Goal: Task Accomplishment & Management: Complete application form

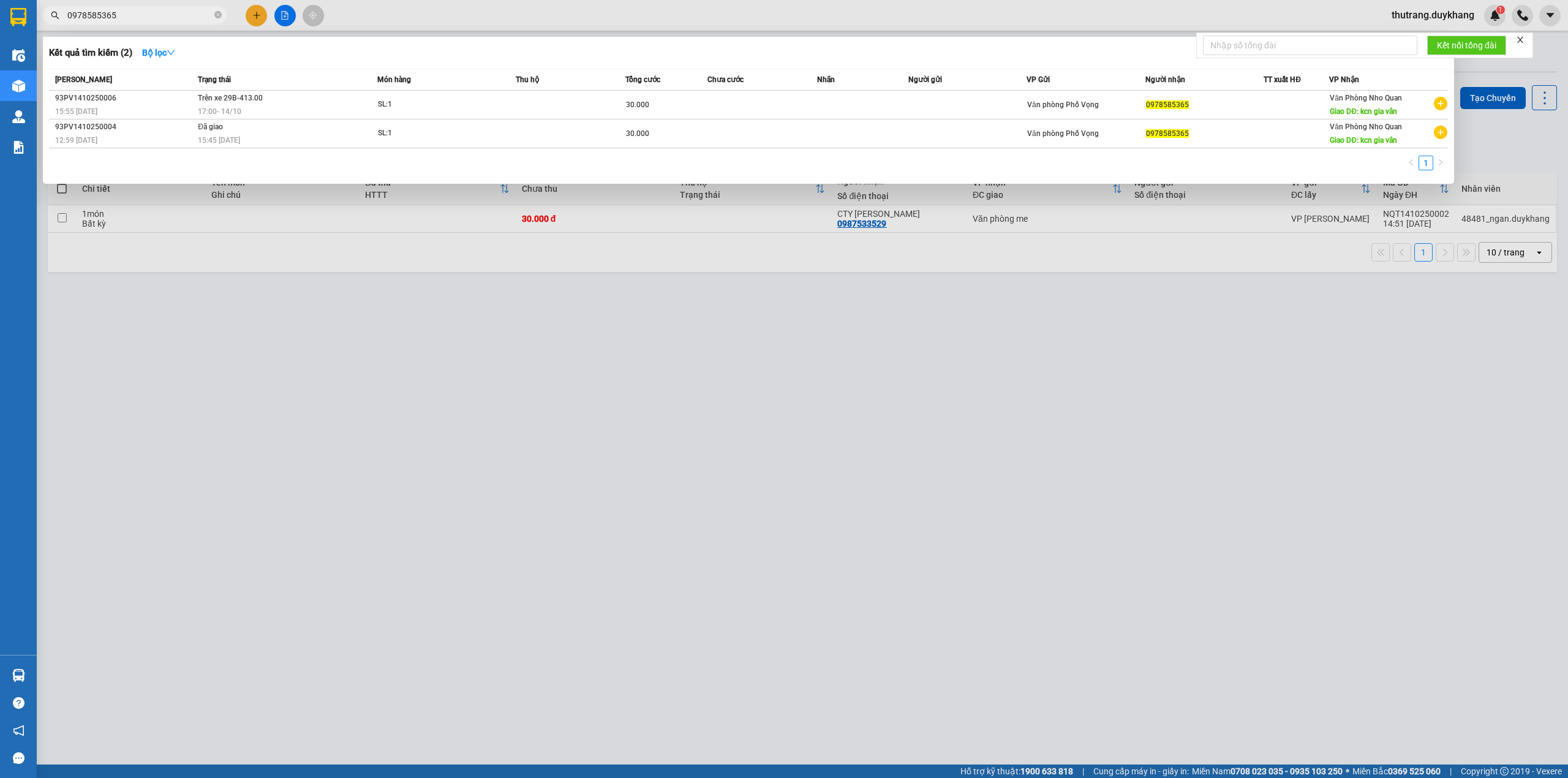
click at [253, 18] on div at bounding box center [784, 389] width 1568 height 778
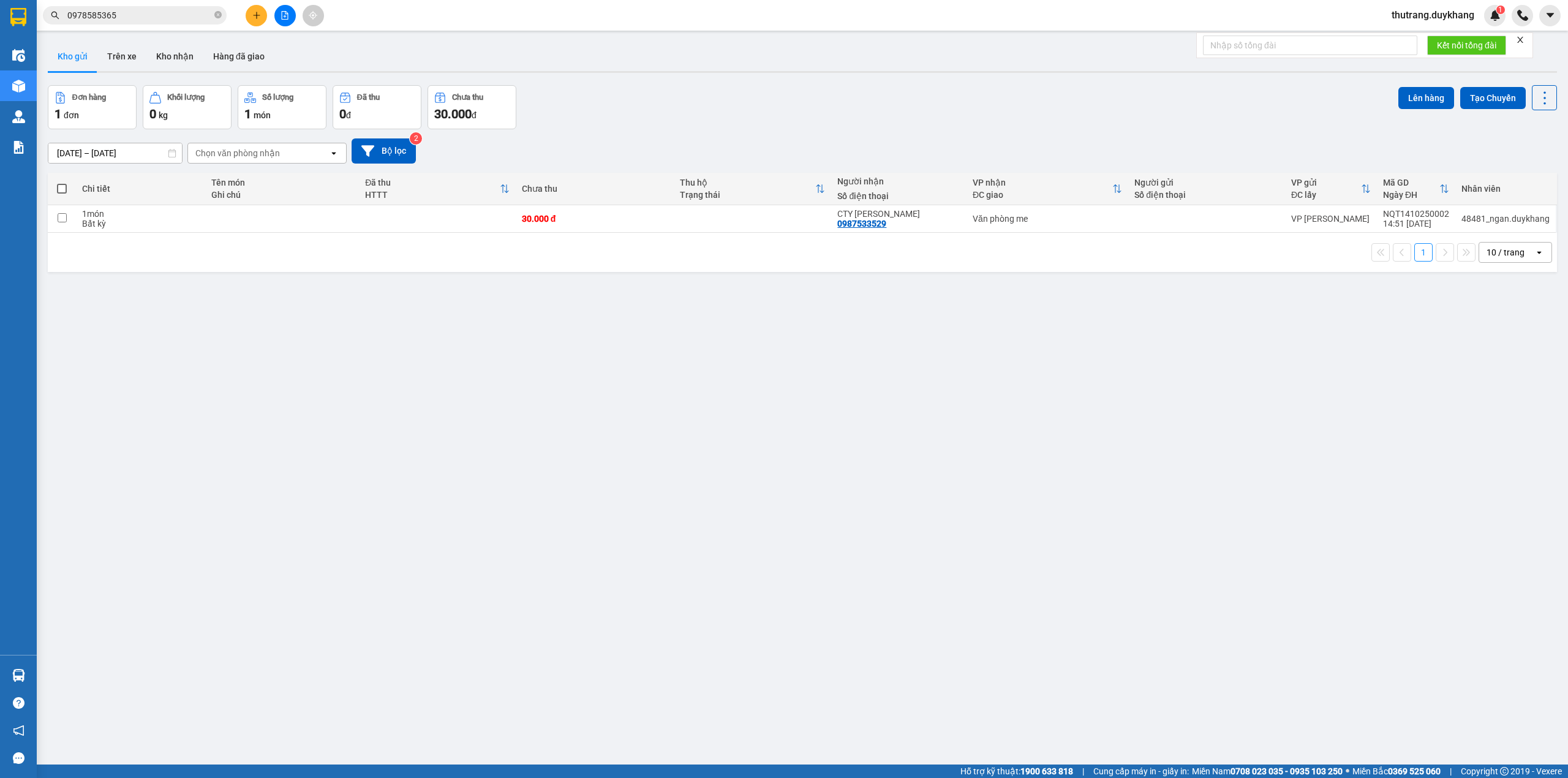
click at [259, 13] on icon "plus" at bounding box center [256, 15] width 8 height 8
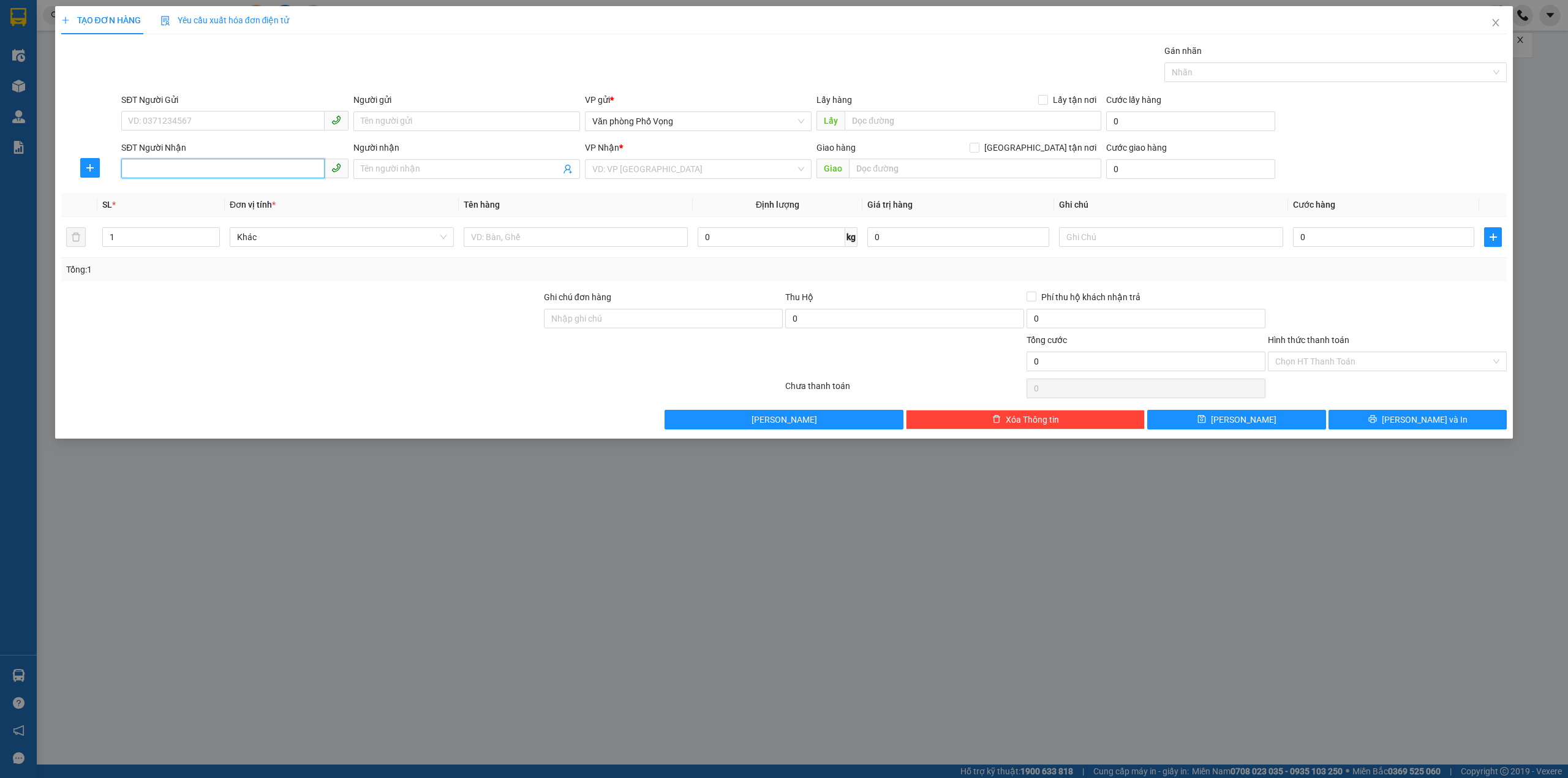
click at [189, 164] on input "SĐT Người Nhận" at bounding box center [222, 168] width 203 height 20
type input "0398108307"
click at [668, 172] on input "search" at bounding box center [694, 169] width 203 height 19
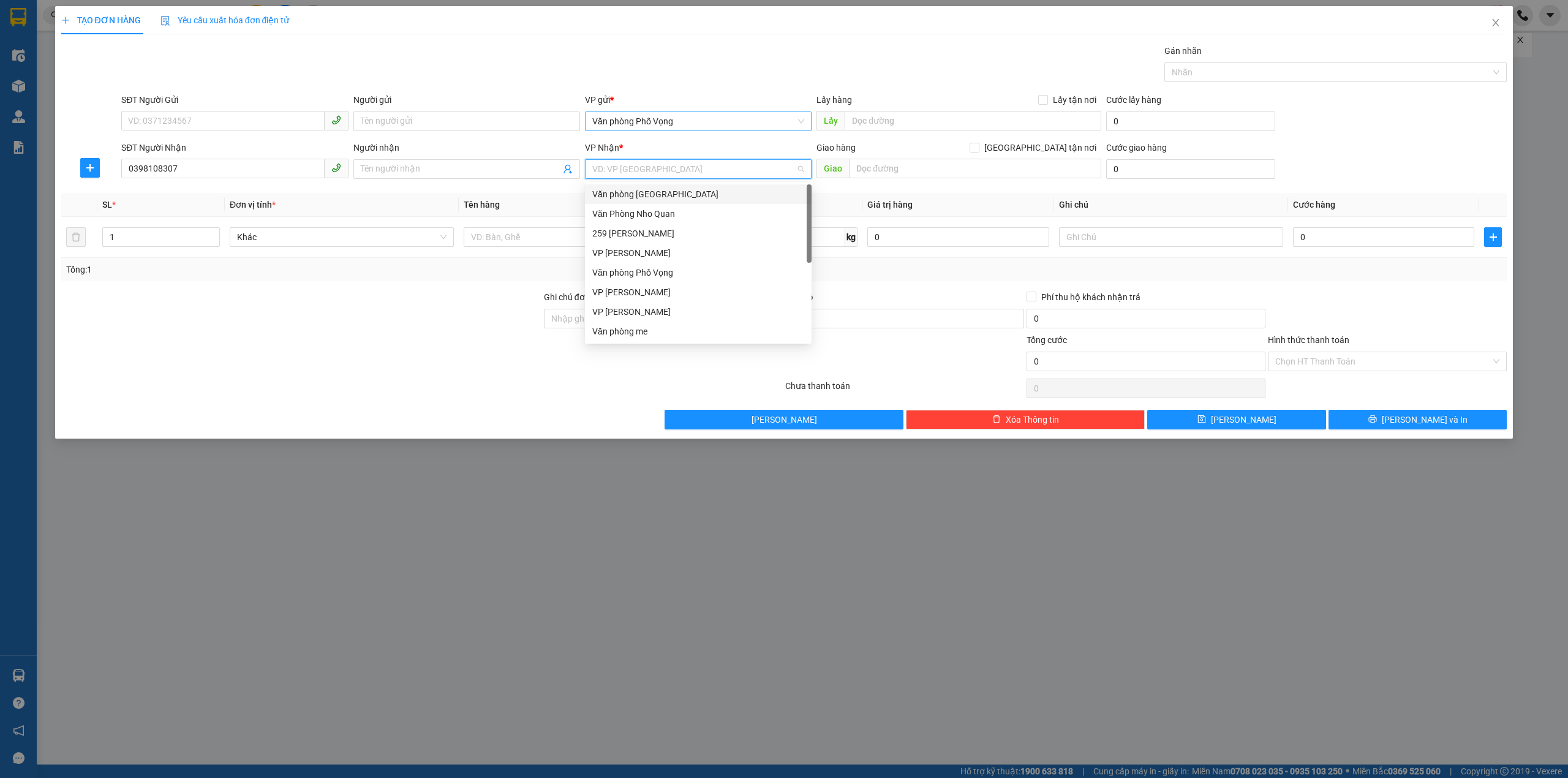
click at [689, 119] on span "Văn phòng Phố Vọng" at bounding box center [698, 121] width 212 height 19
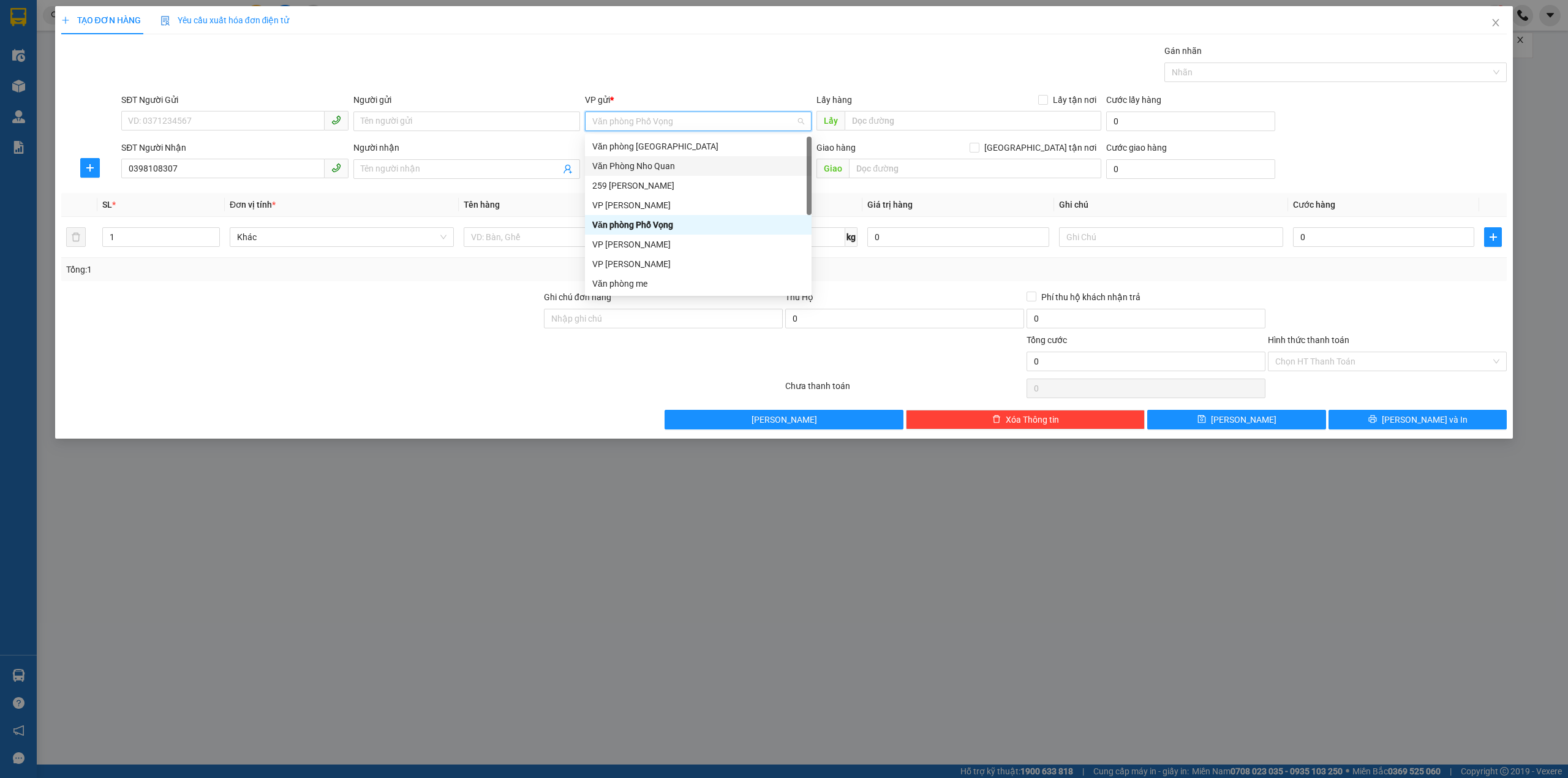
click at [682, 164] on div "Văn Phòng Nho Quan" at bounding box center [698, 166] width 212 height 13
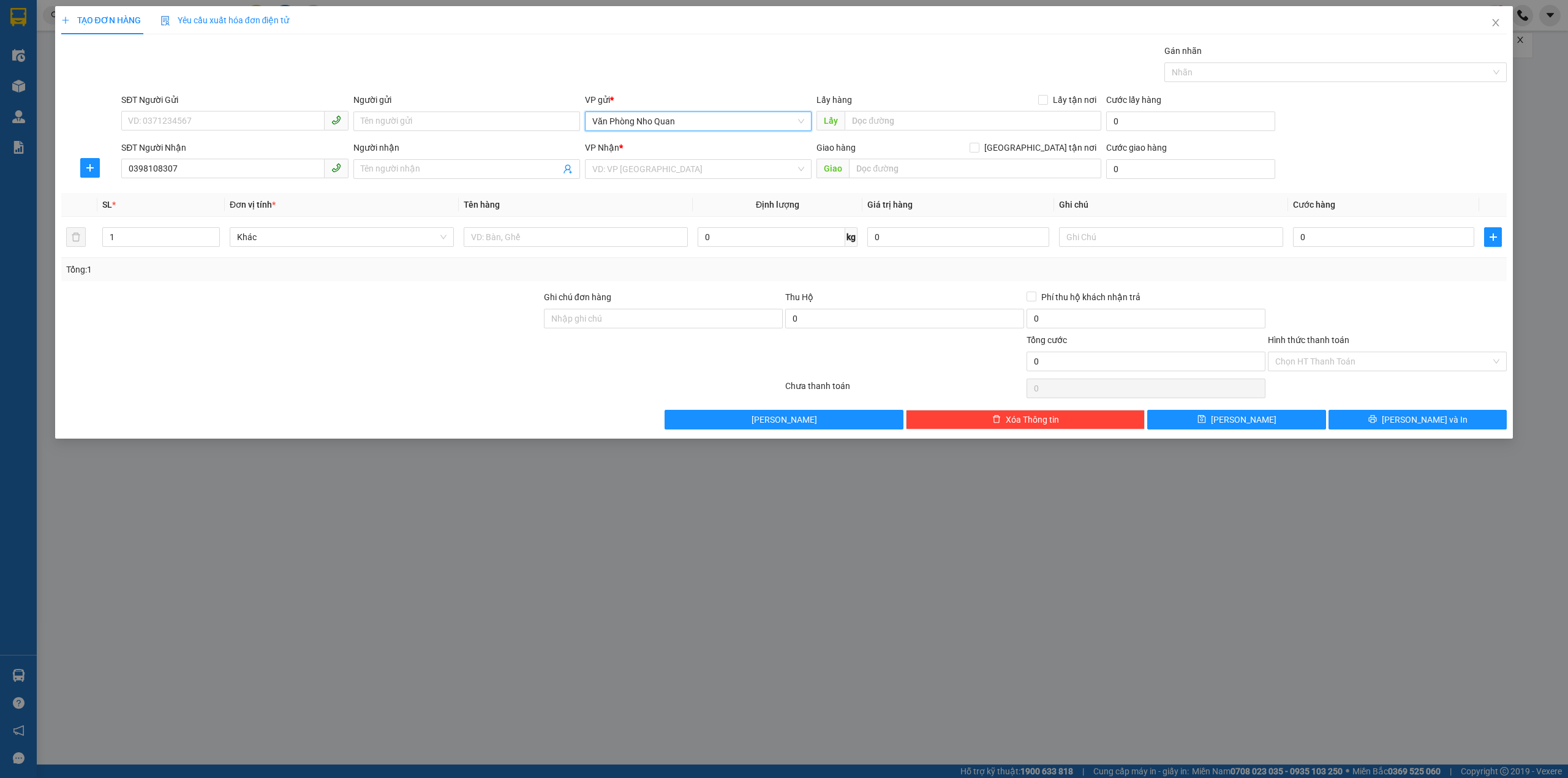
click at [682, 164] on input "search" at bounding box center [694, 169] width 203 height 19
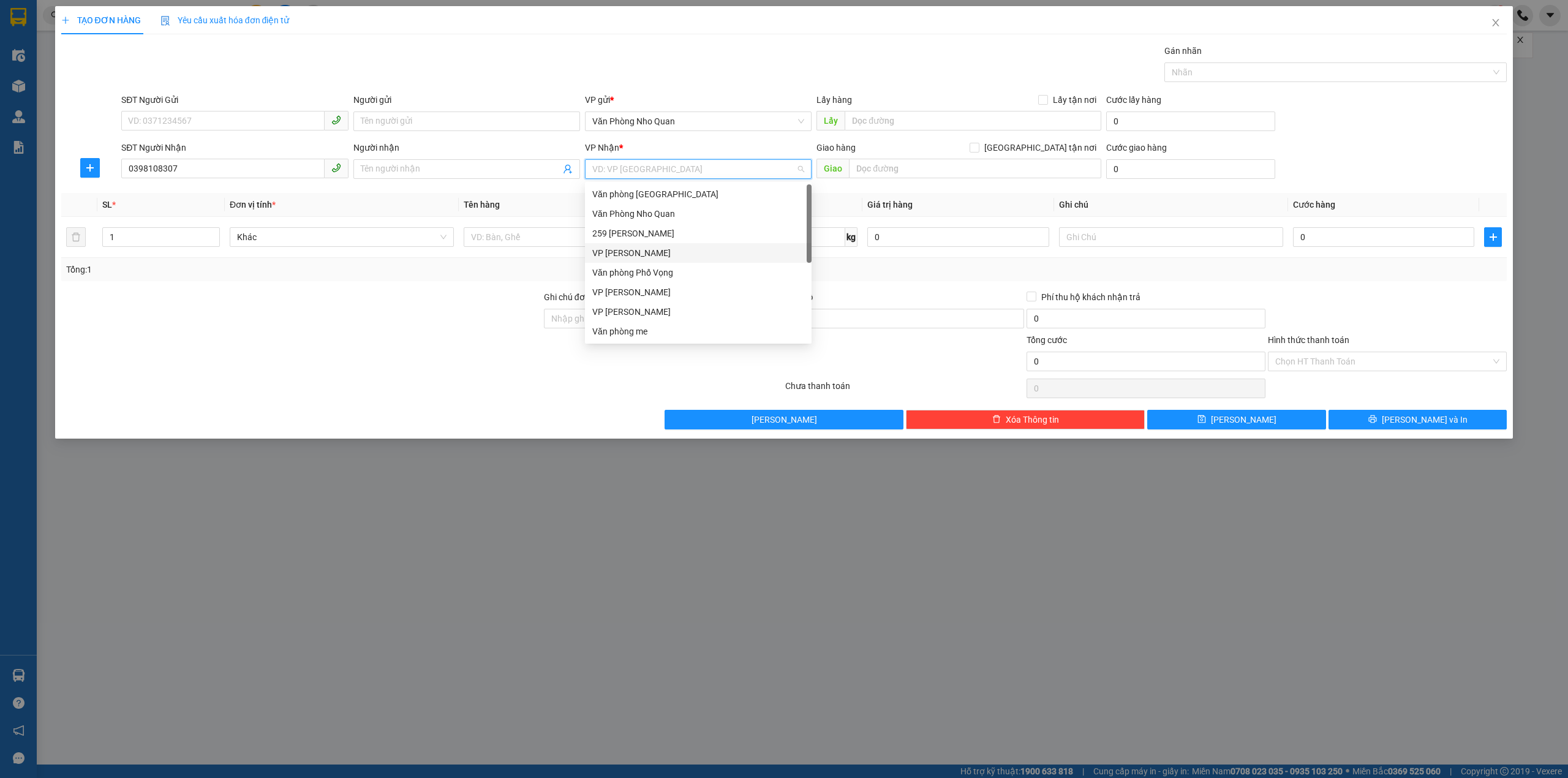
click at [677, 246] on div "VP [PERSON_NAME]" at bounding box center [698, 253] width 212 height 13
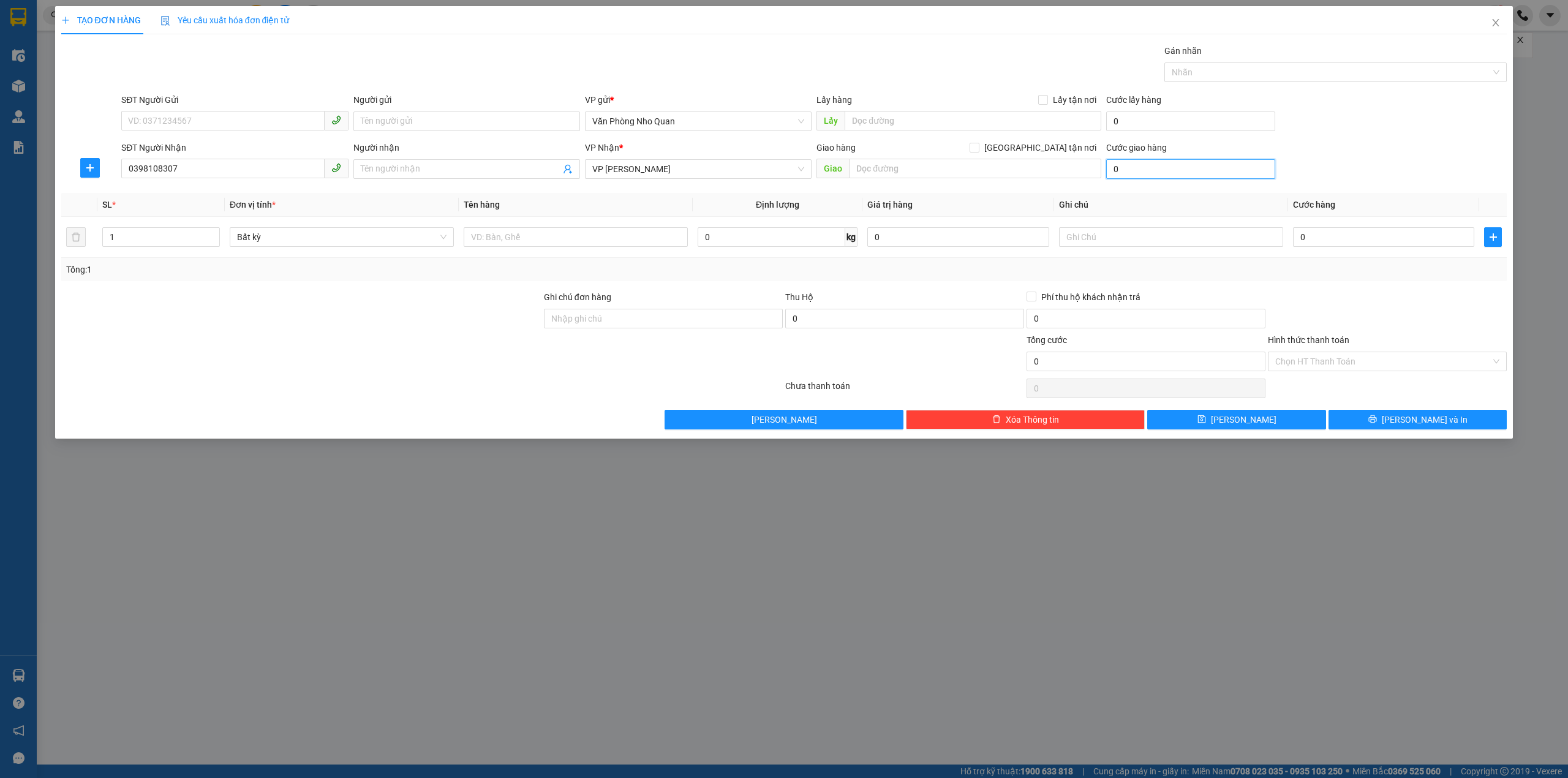
click at [1159, 169] on input "0" at bounding box center [1190, 169] width 169 height 20
type input "4"
type input "40"
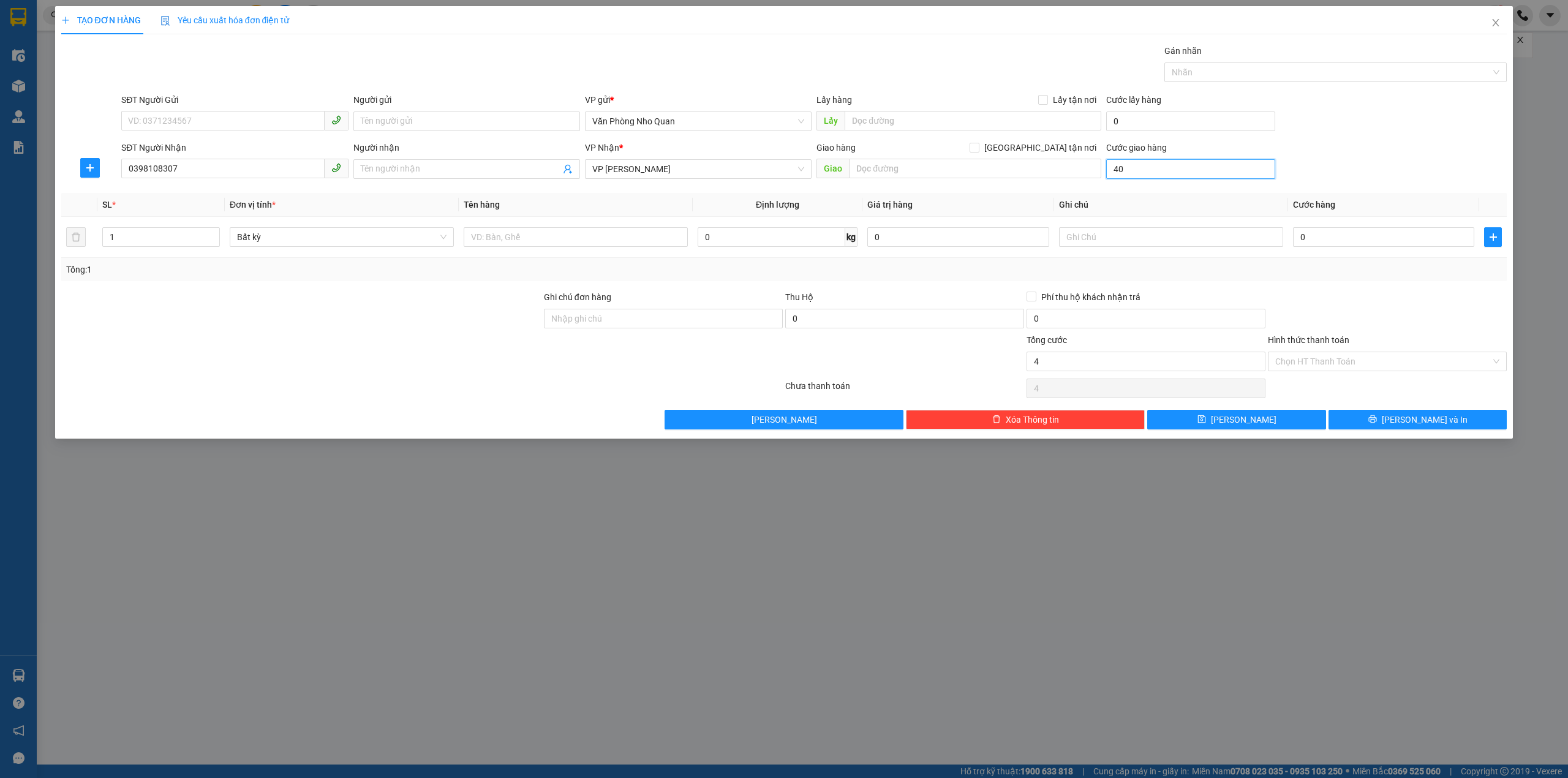
type input "40"
click at [1377, 322] on div at bounding box center [1387, 311] width 242 height 43
type input "40.000"
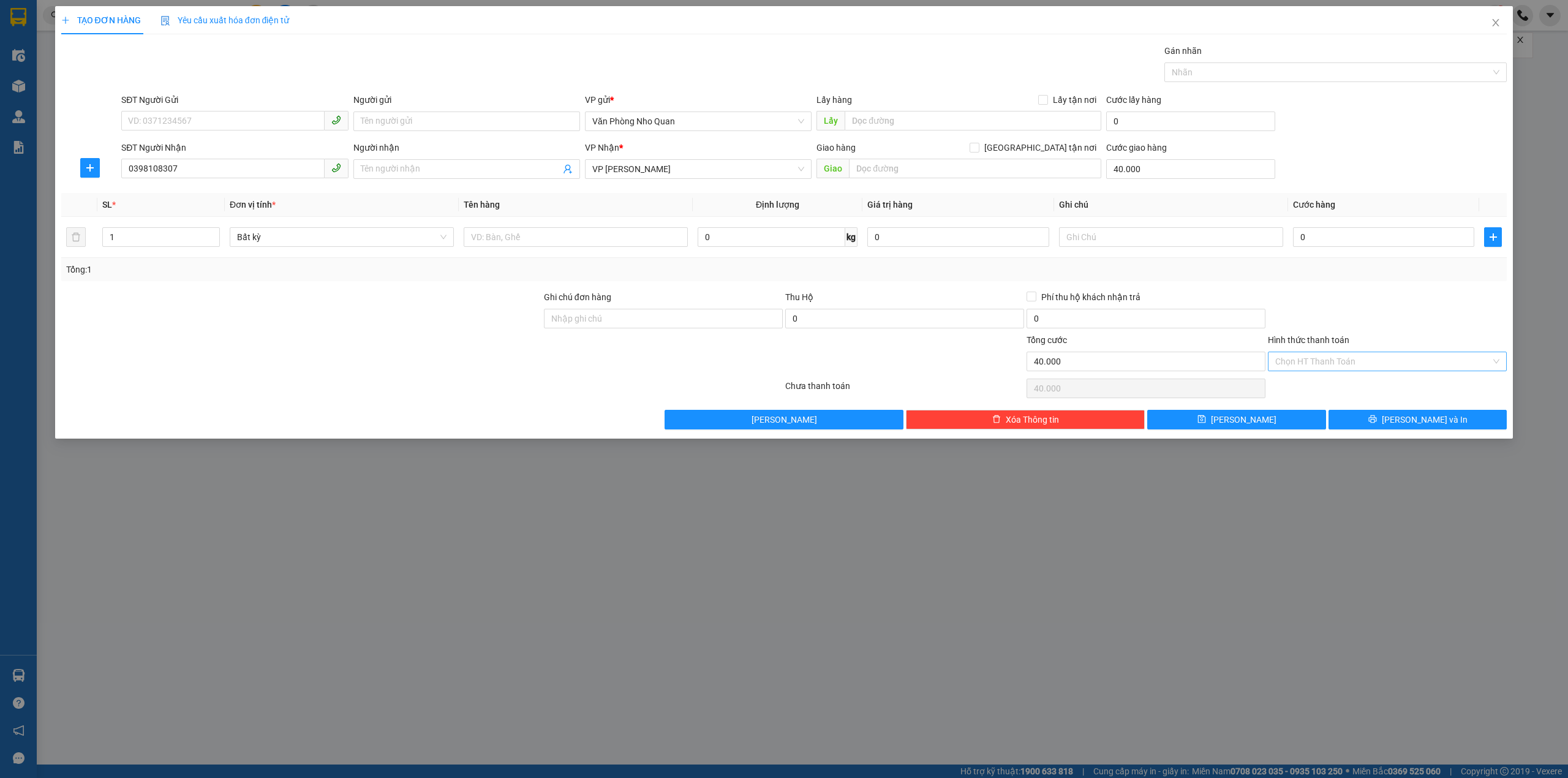
click at [1360, 355] on input "Hình thức thanh toán" at bounding box center [1383, 361] width 215 height 19
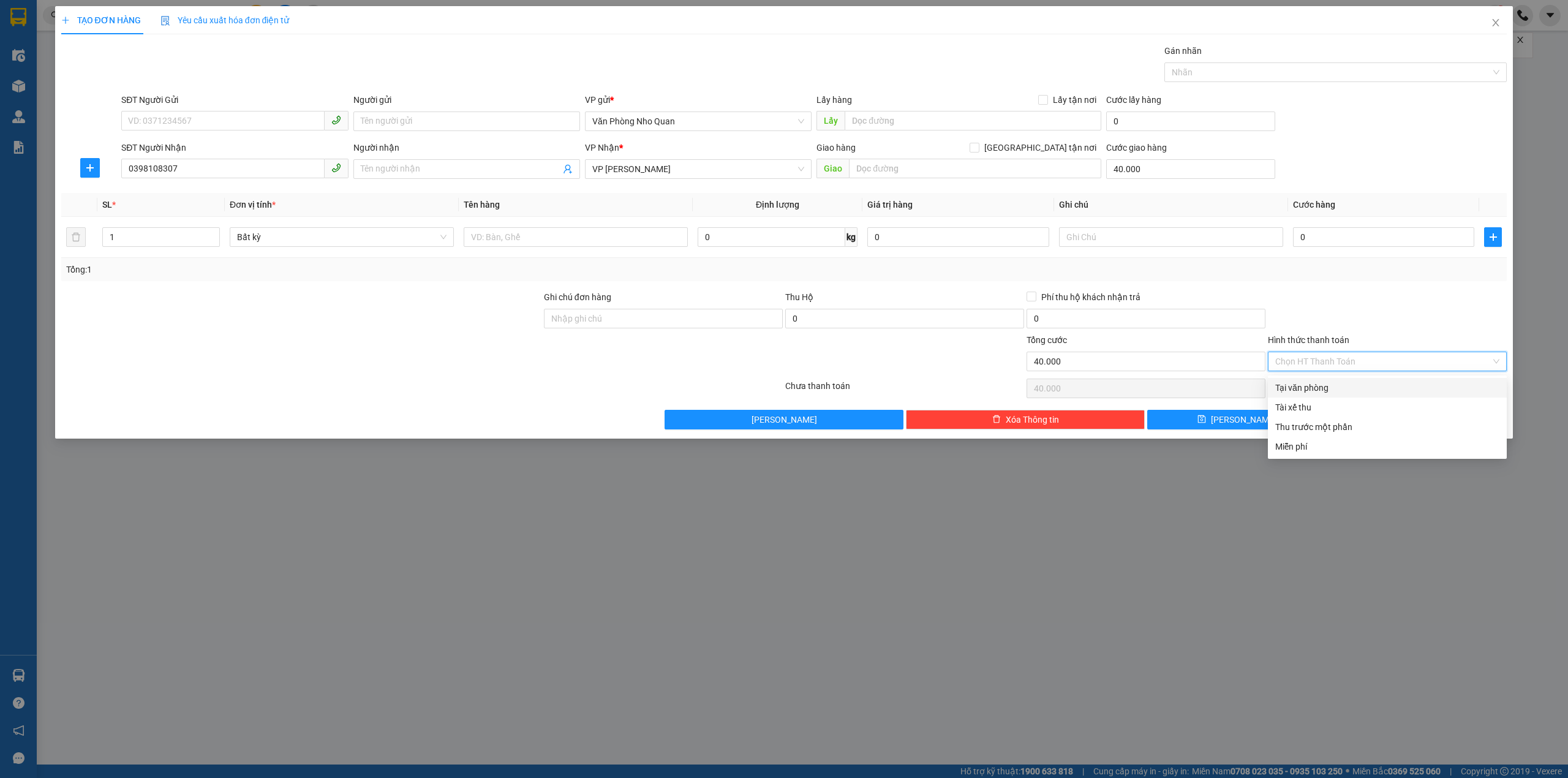
click at [1346, 381] on div "Tại văn phòng" at bounding box center [1387, 387] width 224 height 13
type input "0"
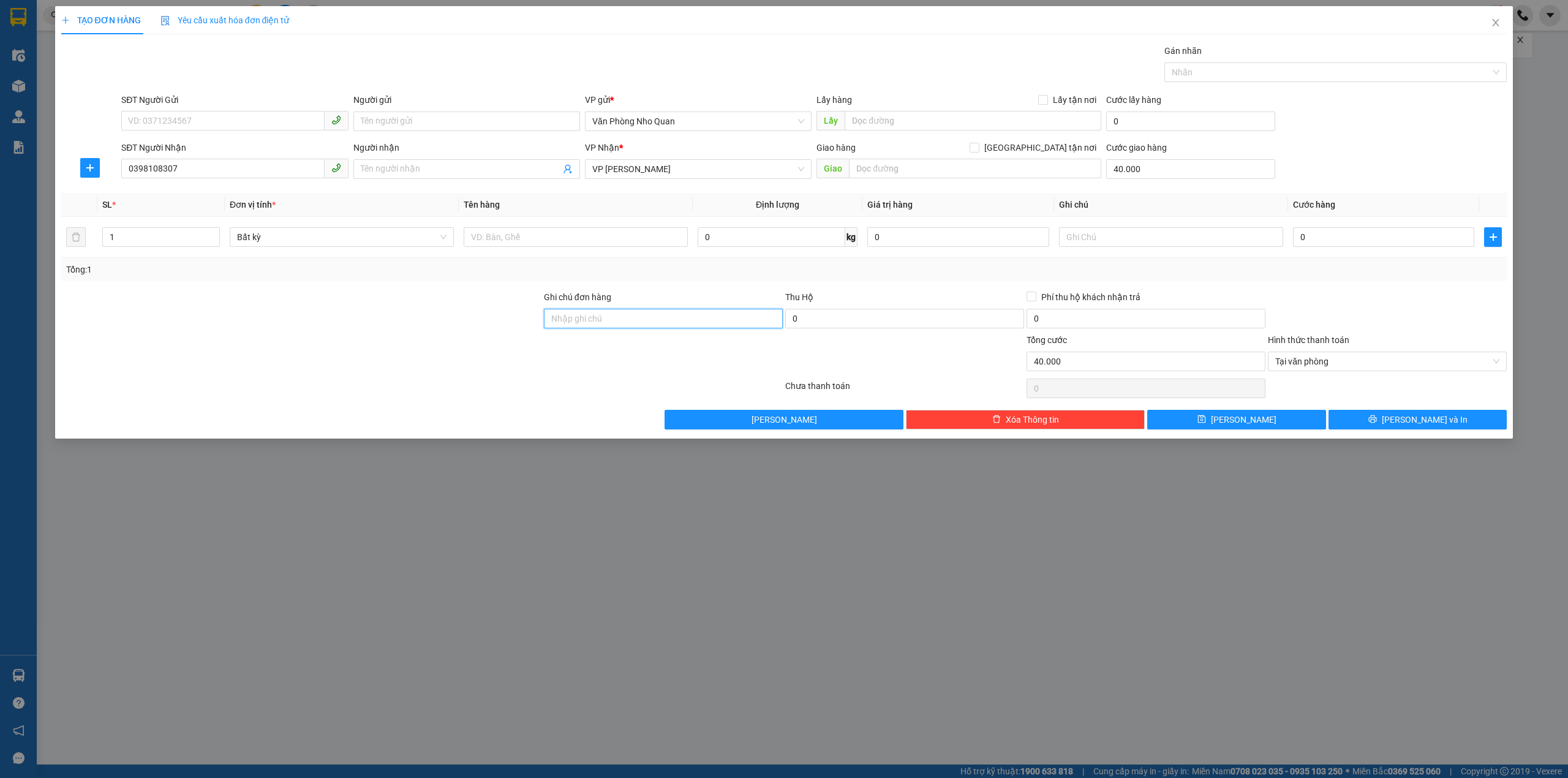
click at [707, 318] on input "Ghi chú đơn hàng" at bounding box center [663, 318] width 239 height 20
type input "đã tt cho c ly 40k"
click at [1277, 425] on button "[PERSON_NAME]" at bounding box center [1236, 419] width 179 height 20
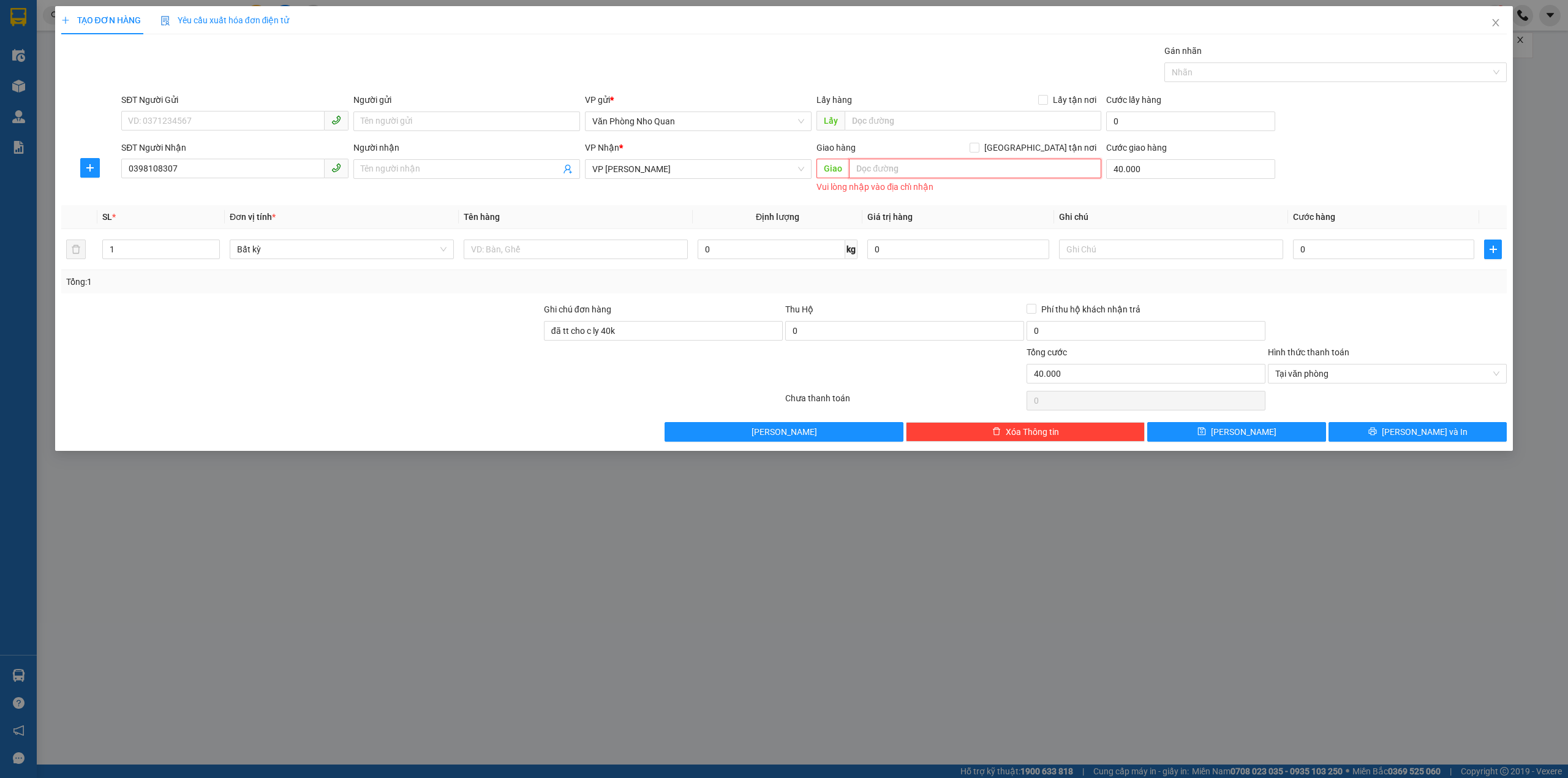
click at [898, 164] on input "text" at bounding box center [975, 168] width 252 height 20
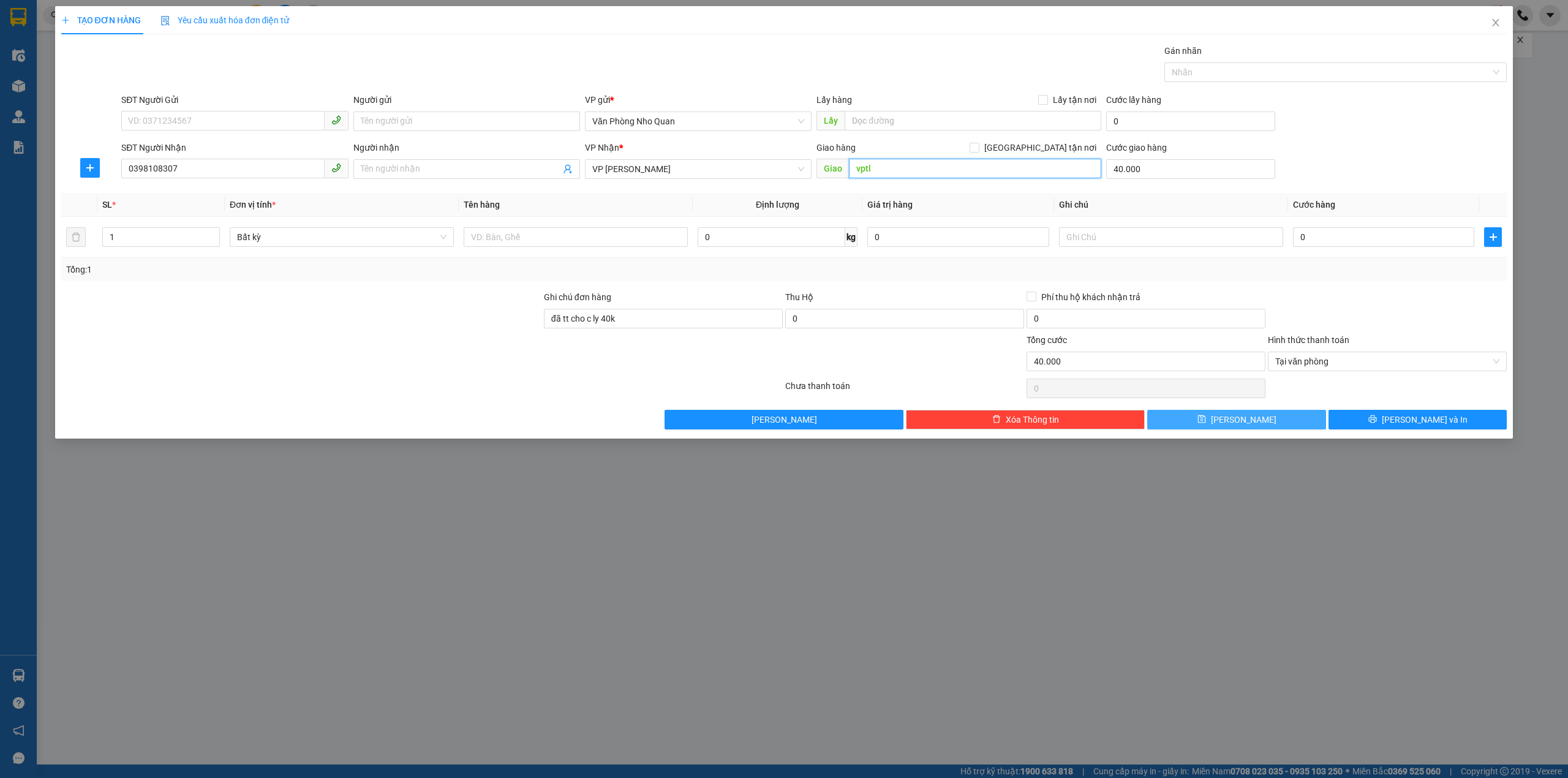
type input "vptl"
click at [1220, 416] on div "Transit Pickup Surcharge Ids Transit Deliver Surcharge Ids Transit Deliver Surc…" at bounding box center [784, 237] width 1446 height 385
click at [1493, 20] on icon "close" at bounding box center [1495, 22] width 10 height 10
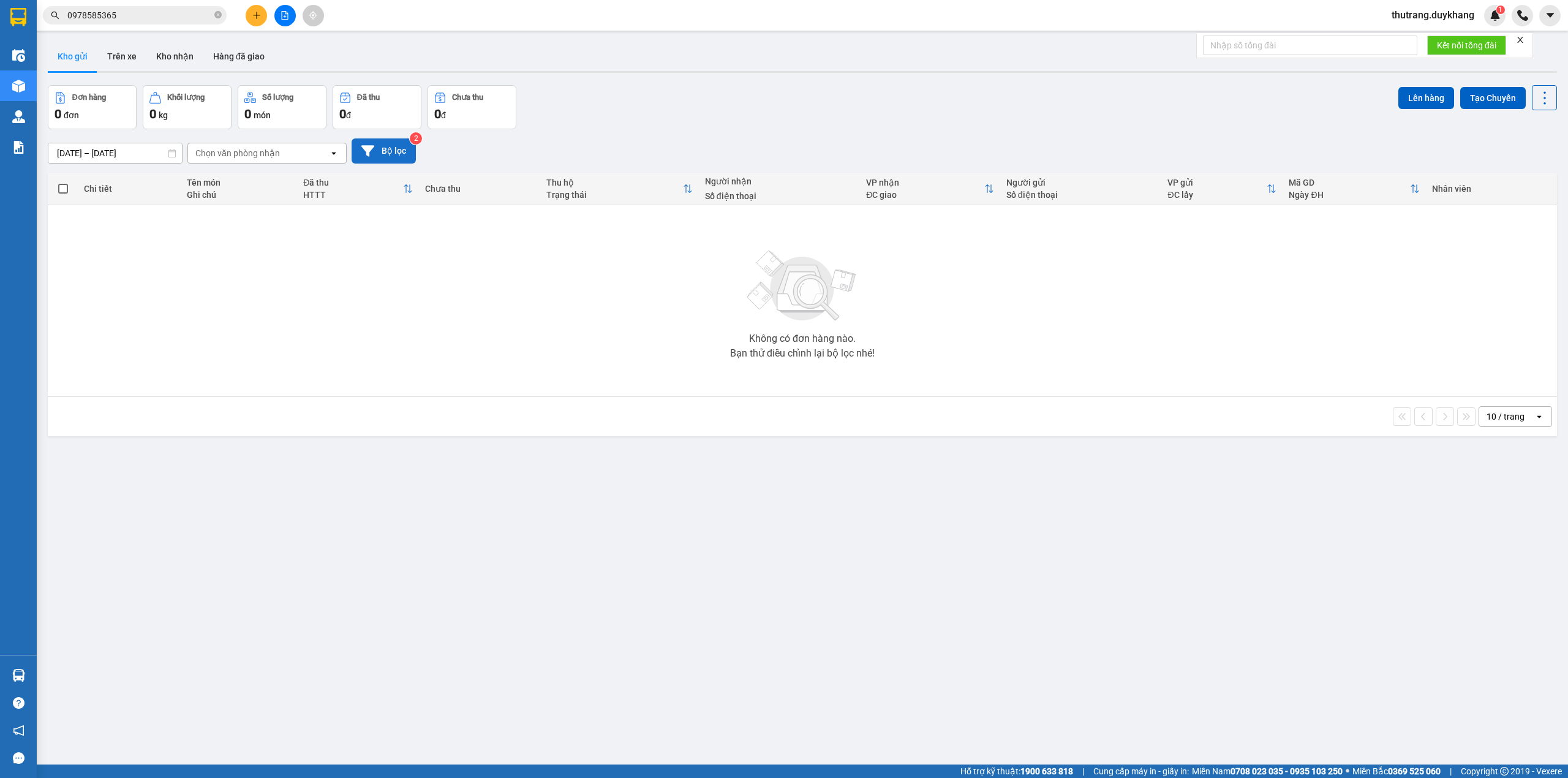
click at [397, 160] on button "Bộ lọc" at bounding box center [383, 151] width 65 height 25
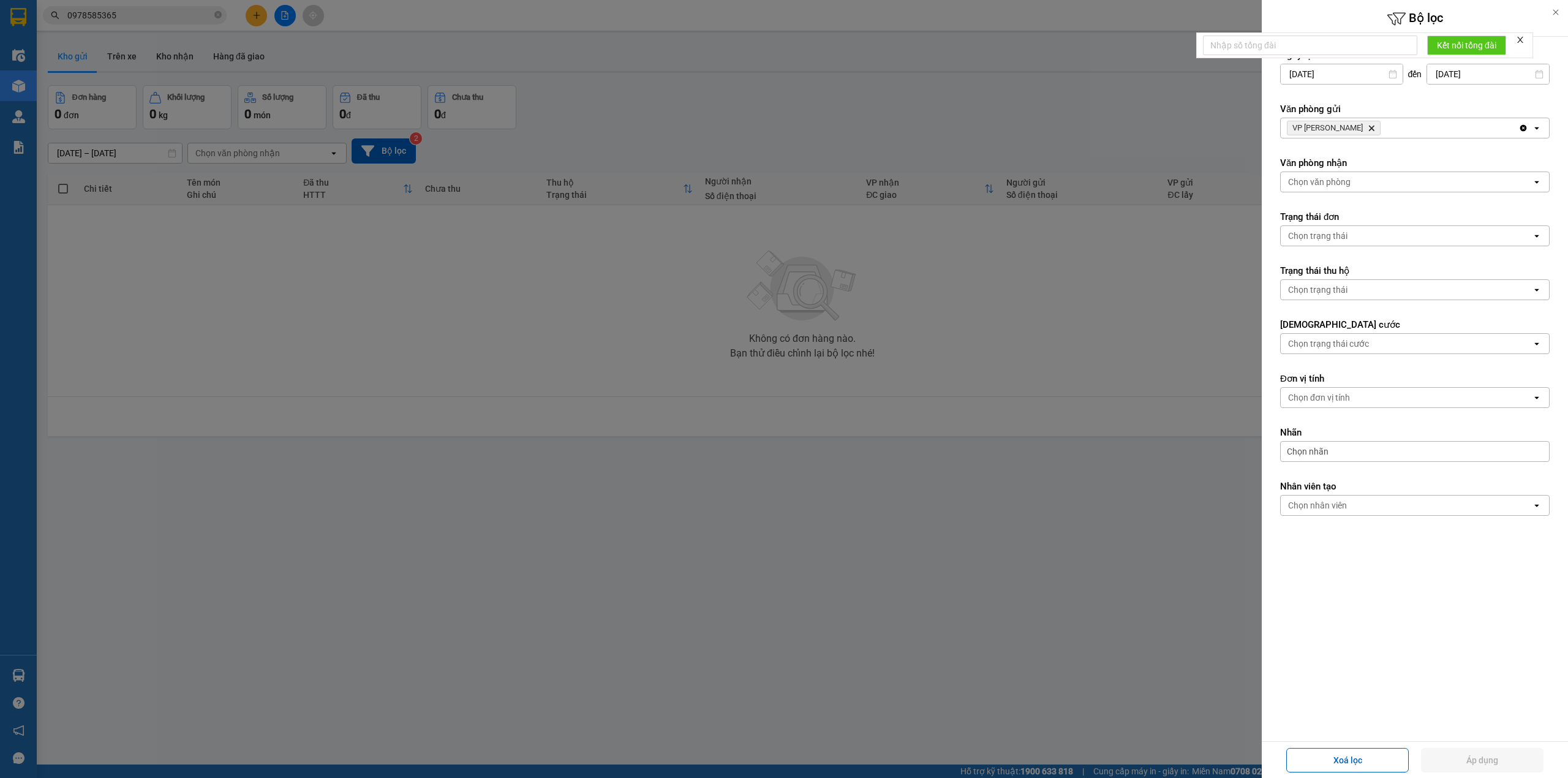
click at [1370, 126] on icon "VP Nguyễn Quốc Trị, close by backspace" at bounding box center [1371, 128] width 6 height 6
click at [1358, 133] on div "Chọn văn phòng" at bounding box center [1406, 128] width 251 height 20
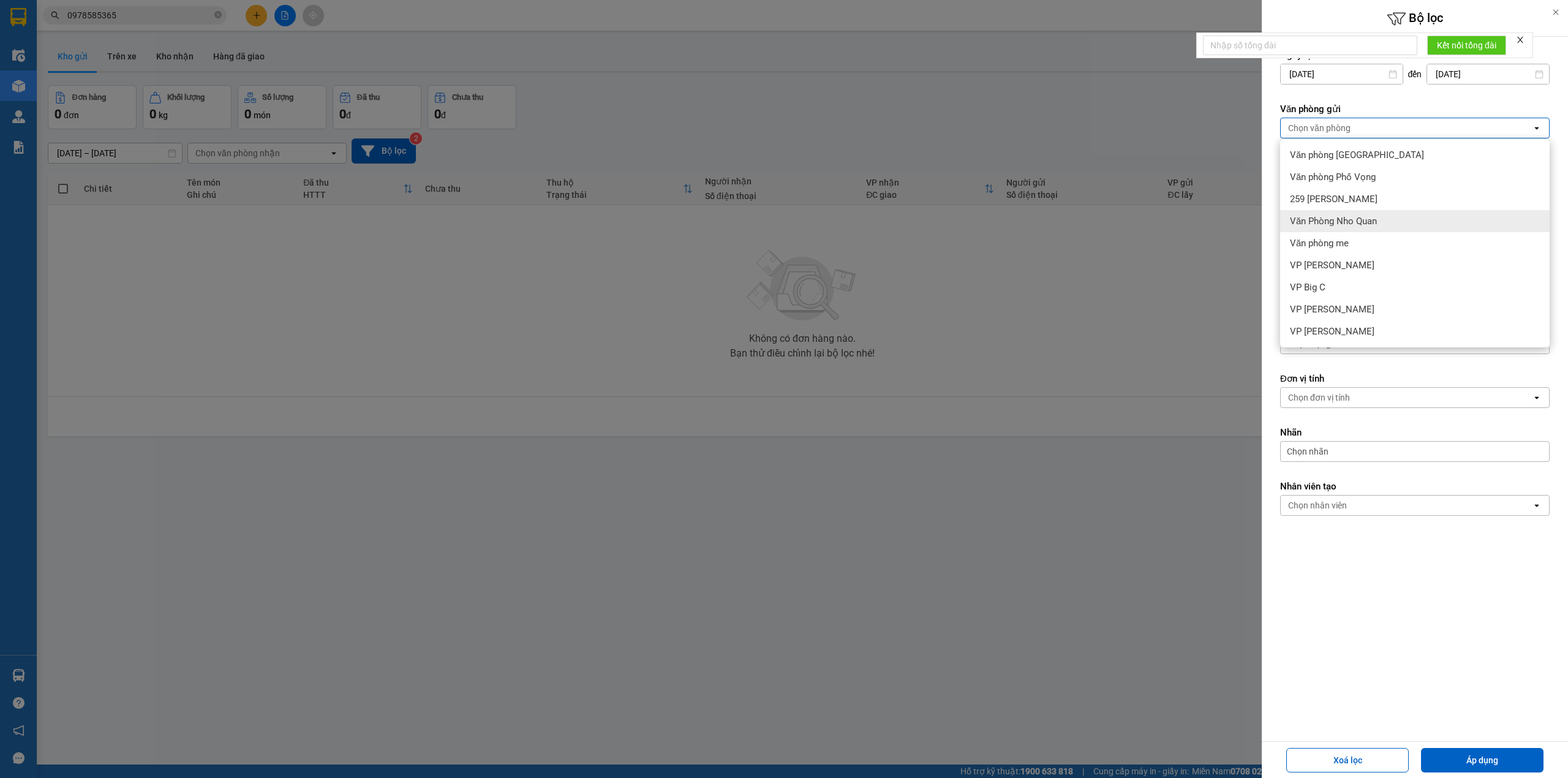
click at [1365, 219] on span "Văn Phòng Nho Quan" at bounding box center [1334, 221] width 87 height 12
click at [1363, 186] on div "Chọn văn phòng" at bounding box center [1406, 182] width 251 height 20
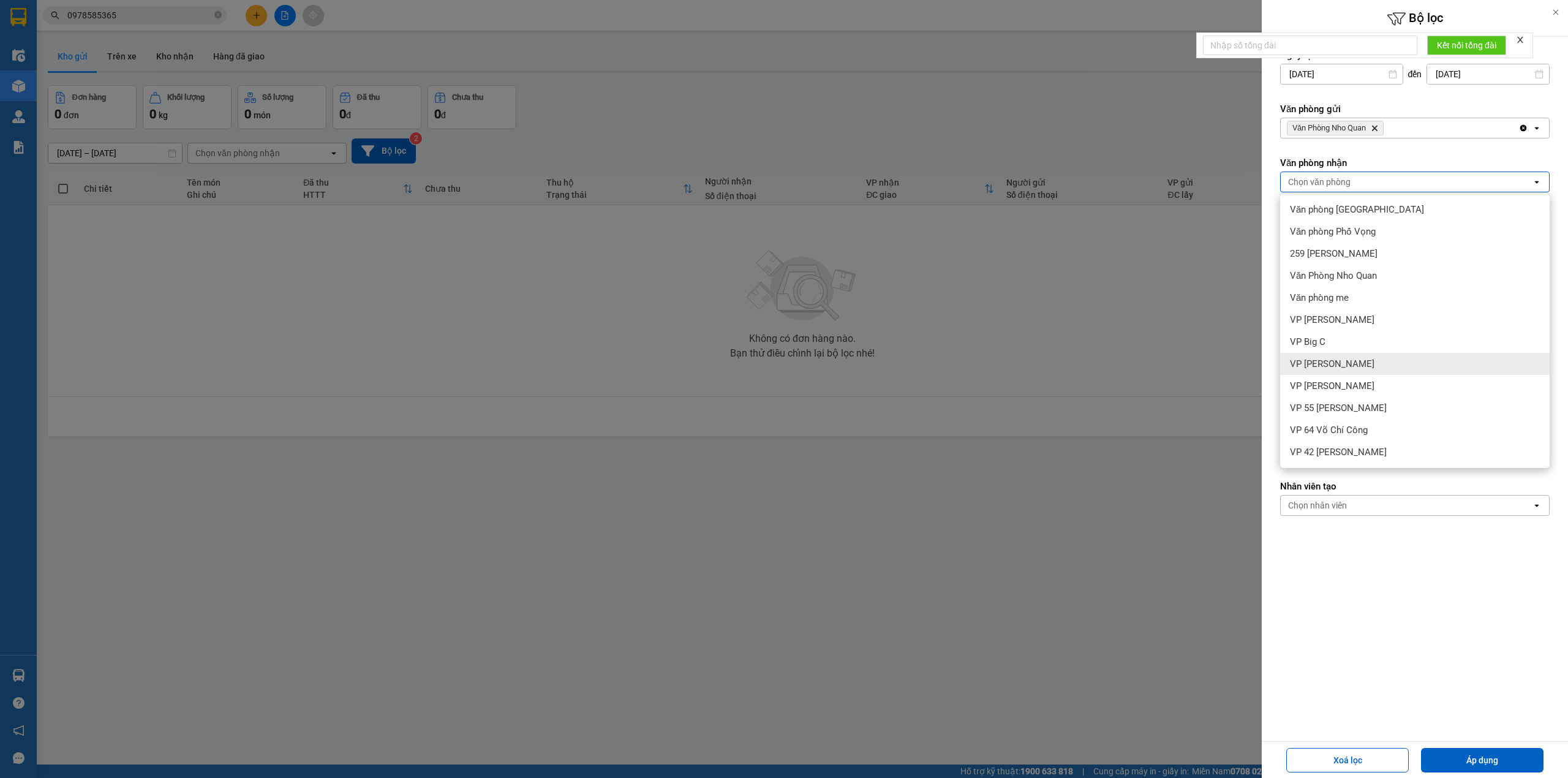
click at [1378, 354] on div "VP [PERSON_NAME]" at bounding box center [1415, 364] width 270 height 22
drag, startPoint x: 1513, startPoint y: 742, endPoint x: 1508, endPoint y: 750, distance: 9.4
click at [1512, 742] on div "Xoá lọc Áp dụng" at bounding box center [1415, 760] width 306 height 37
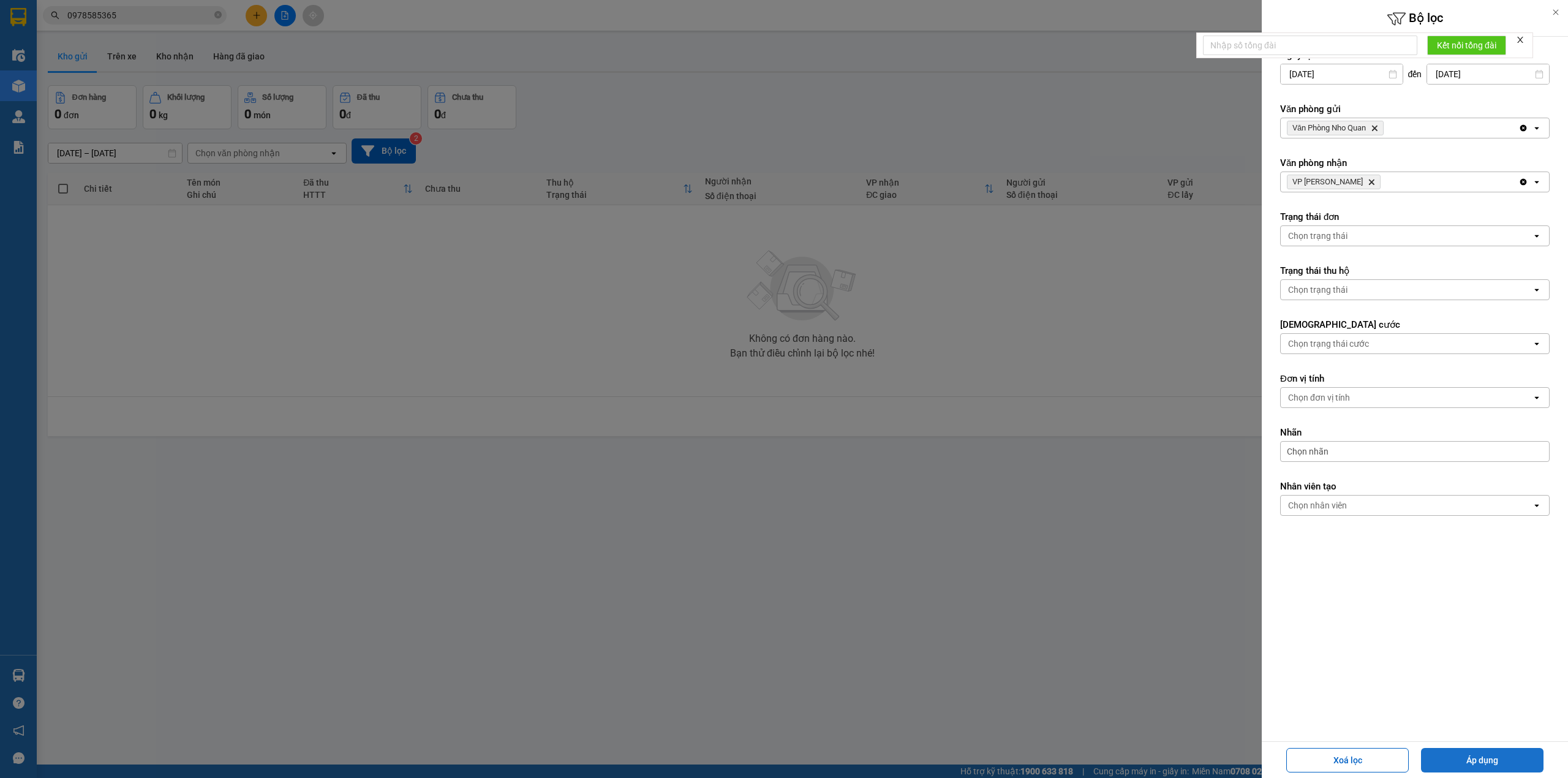
click at [1508, 750] on button "Áp dụng" at bounding box center [1482, 760] width 123 height 24
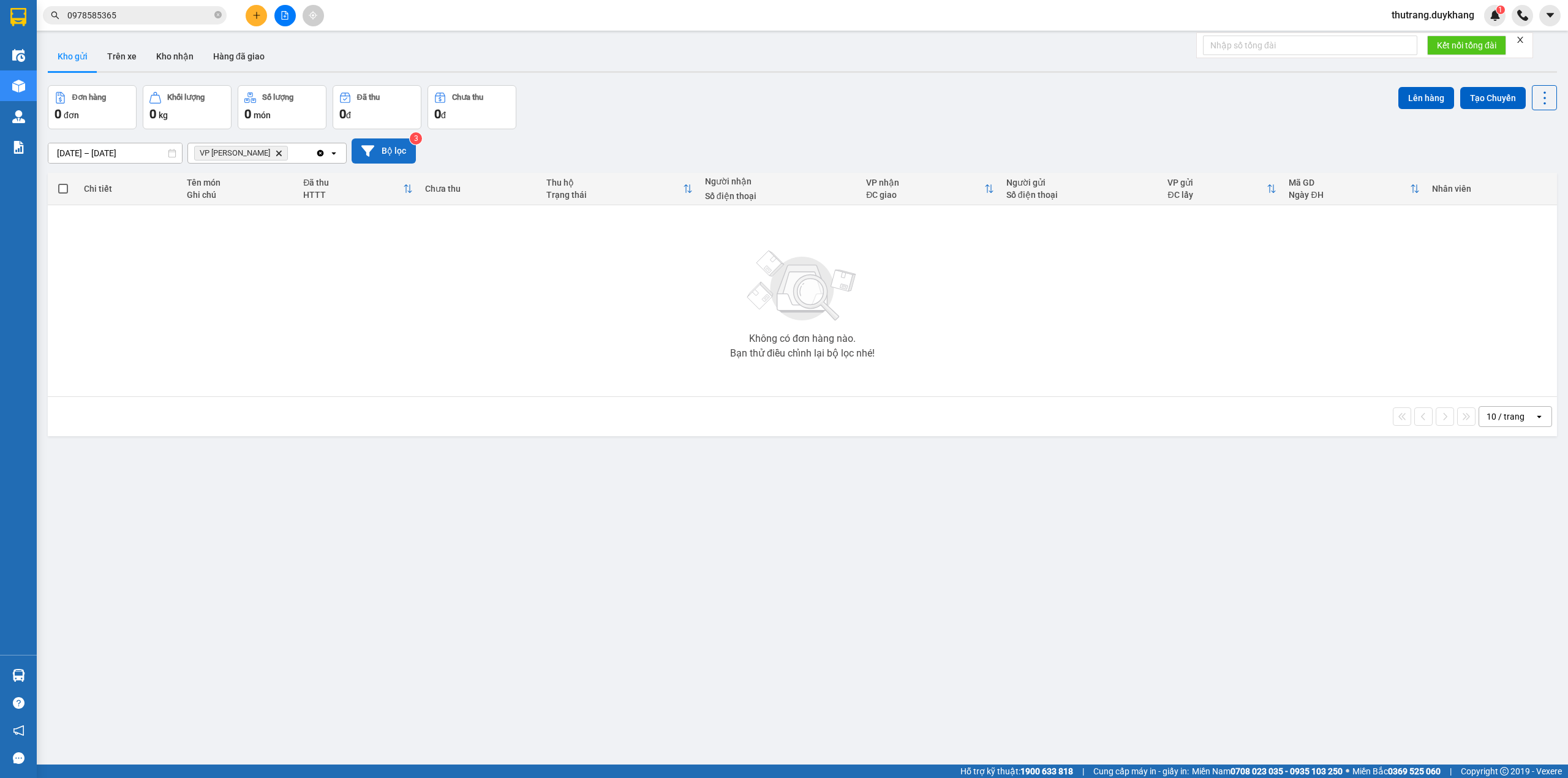
click at [388, 155] on button "Bộ lọc" at bounding box center [383, 151] width 65 height 25
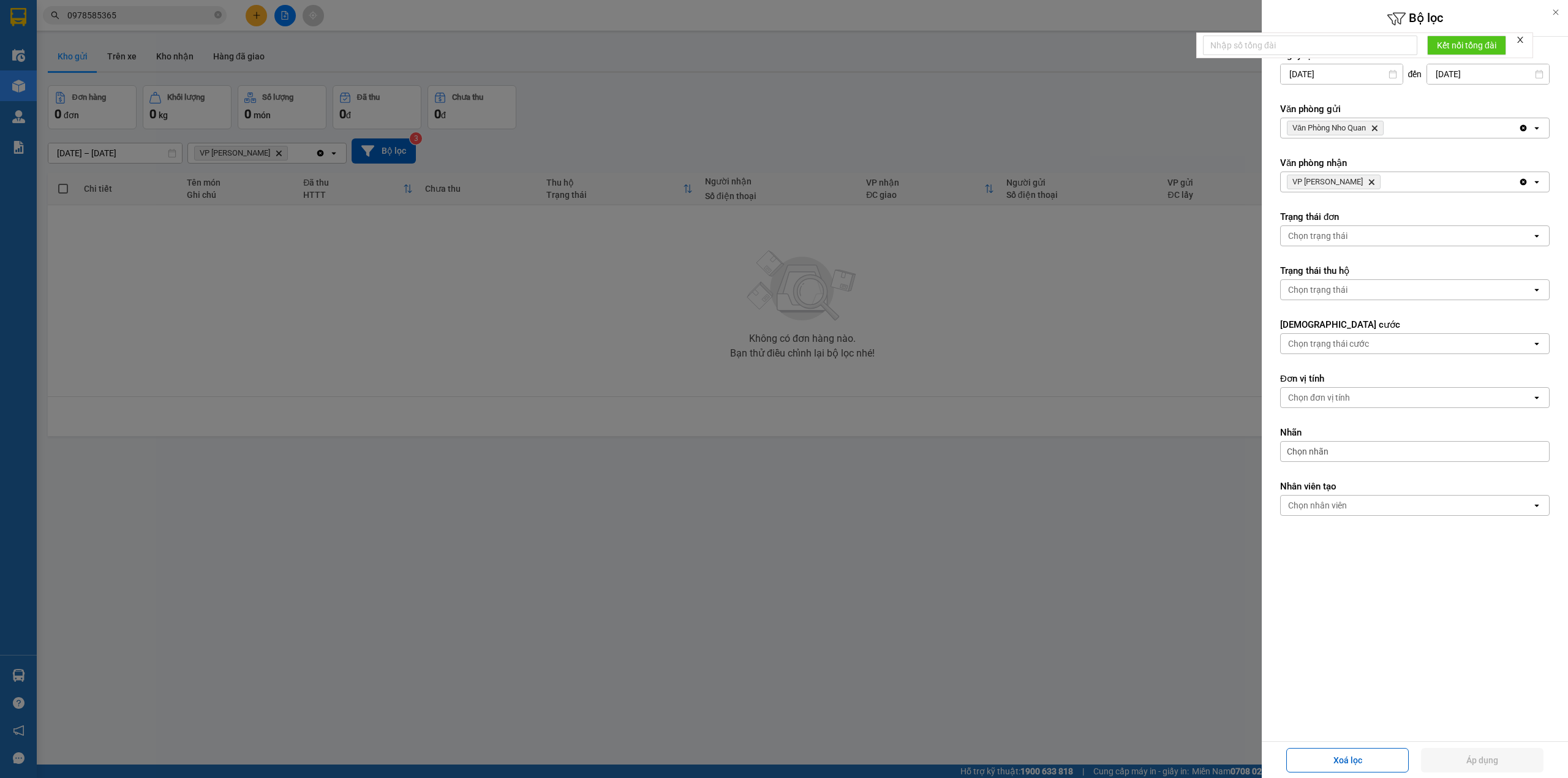
click at [1378, 128] on icon "Delete" at bounding box center [1374, 128] width 8 height 8
click at [1492, 752] on button "Áp dụng" at bounding box center [1482, 760] width 123 height 24
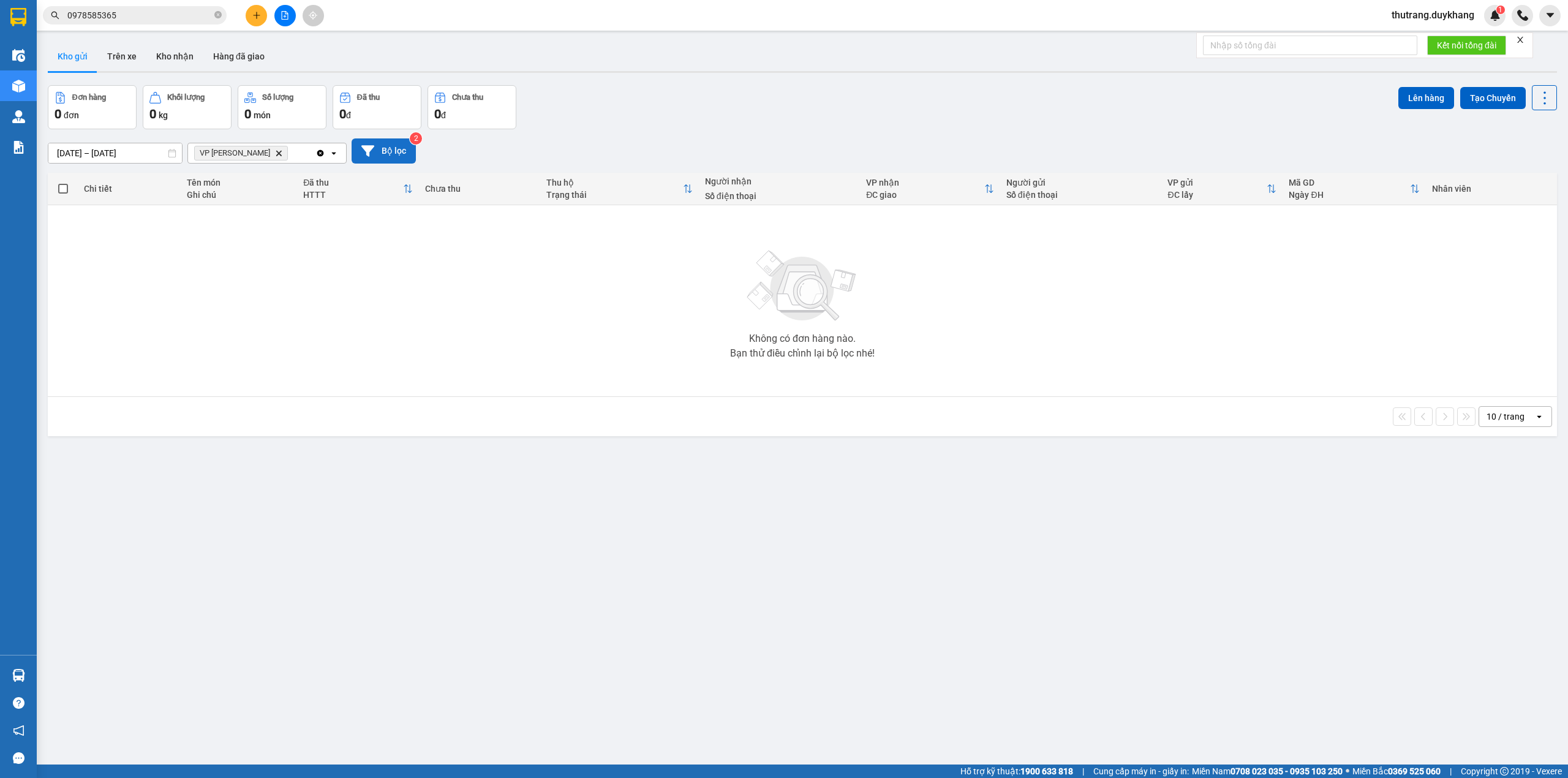
click at [396, 157] on button "Bộ lọc" at bounding box center [383, 151] width 65 height 25
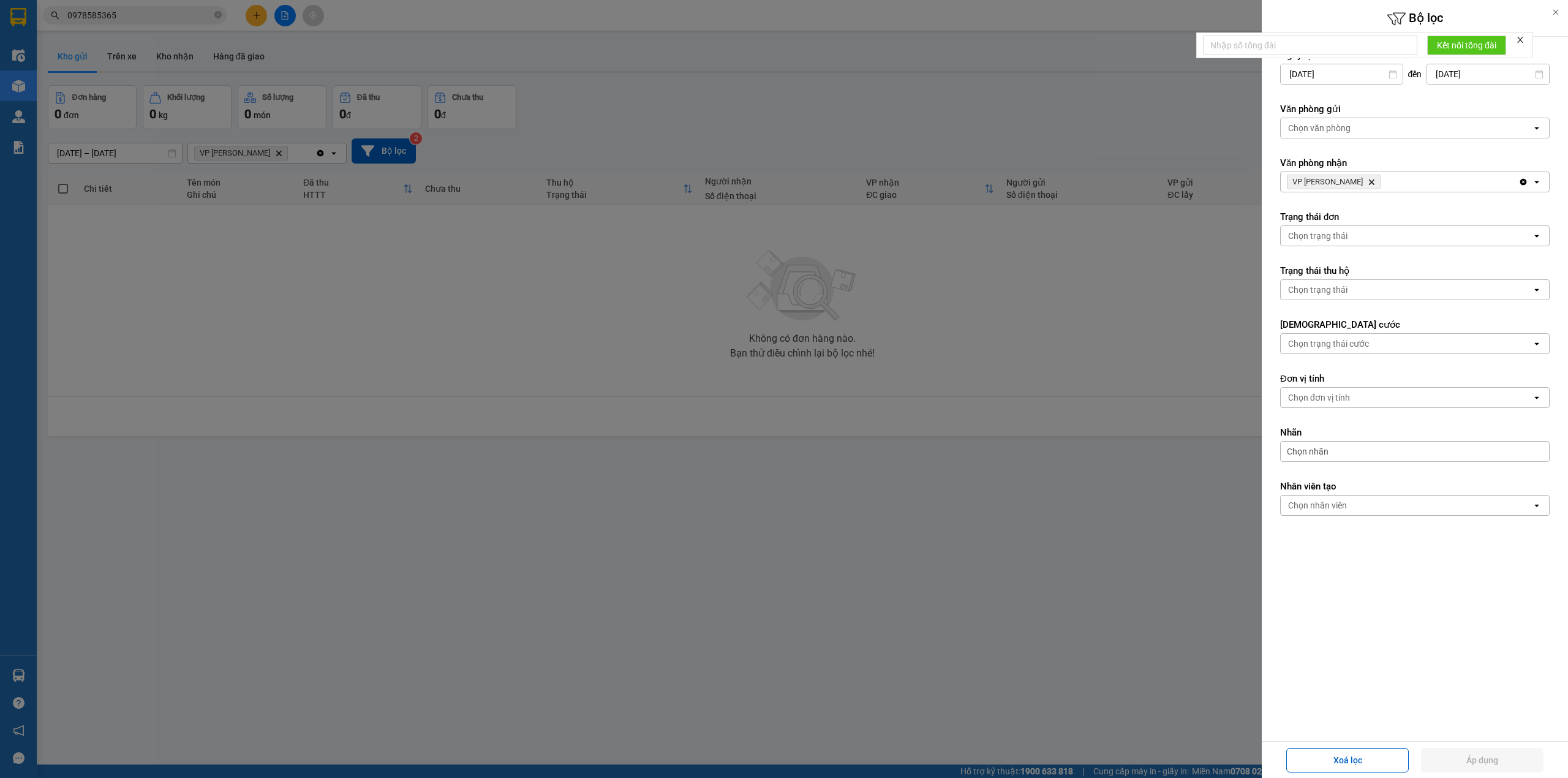
click at [1367, 185] on icon "Delete" at bounding box center [1371, 182] width 8 height 8
click at [1335, 138] on div "Chọn văn phòng" at bounding box center [1406, 128] width 251 height 20
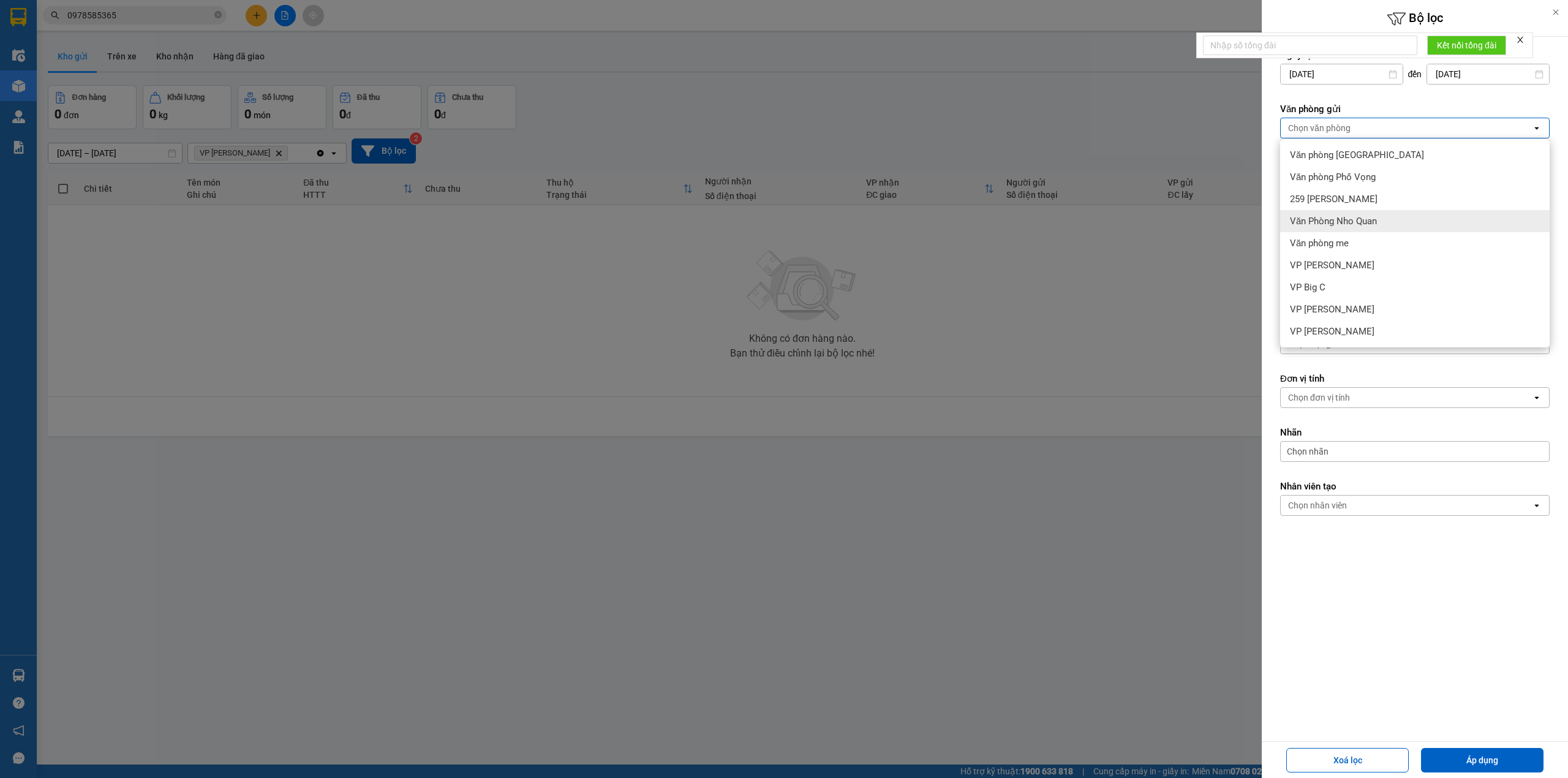
click at [1368, 226] on span "Văn Phòng Nho Quan" at bounding box center [1334, 221] width 87 height 12
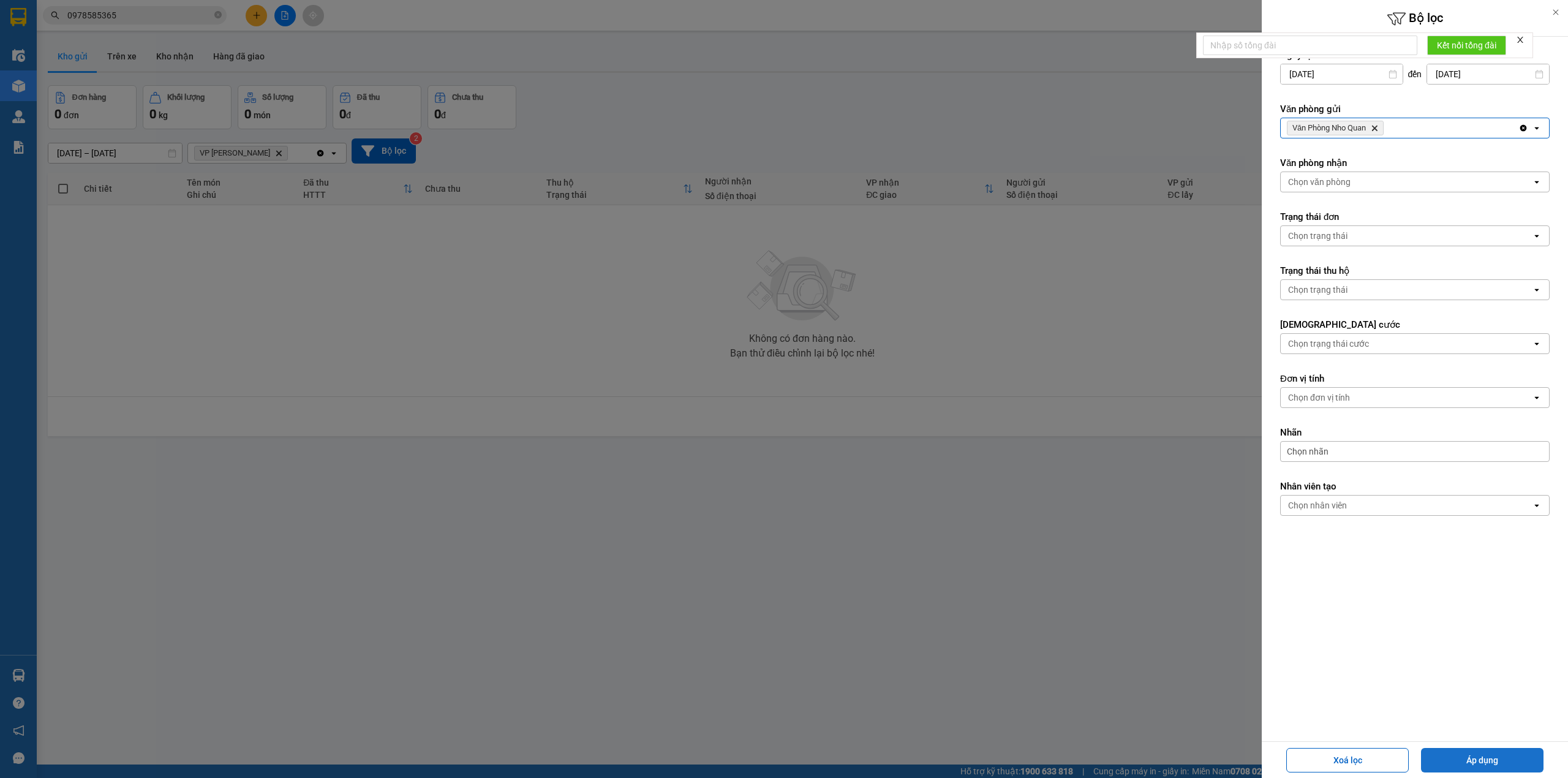
click at [1477, 747] on div "Xoá lọc Áp dụng" at bounding box center [1415, 760] width 300 height 30
click at [1477, 756] on button "Áp dụng" at bounding box center [1482, 760] width 123 height 24
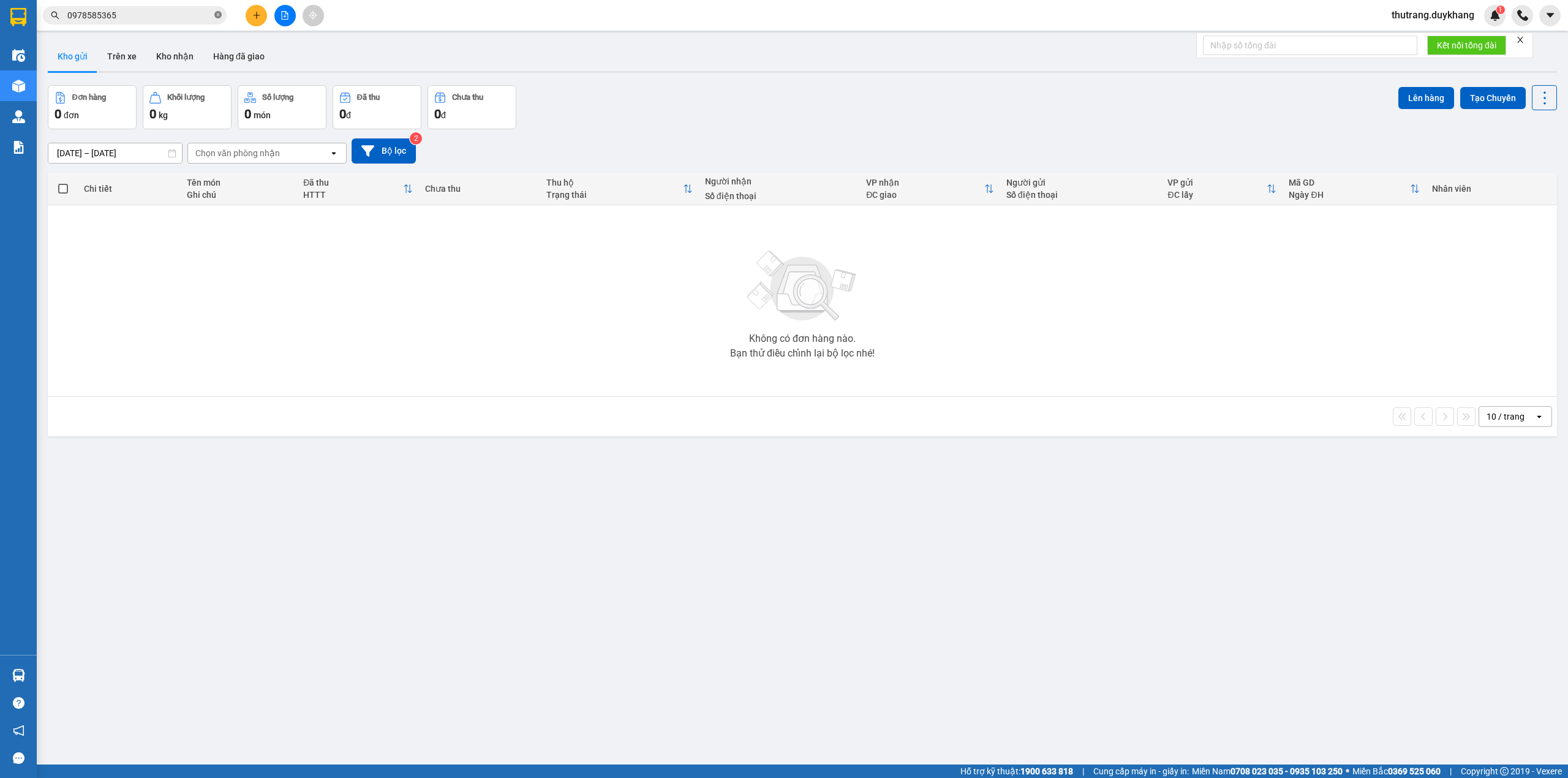
click at [219, 18] on icon "close-circle" at bounding box center [218, 15] width 8 height 8
click at [186, 18] on input "text" at bounding box center [139, 15] width 144 height 13
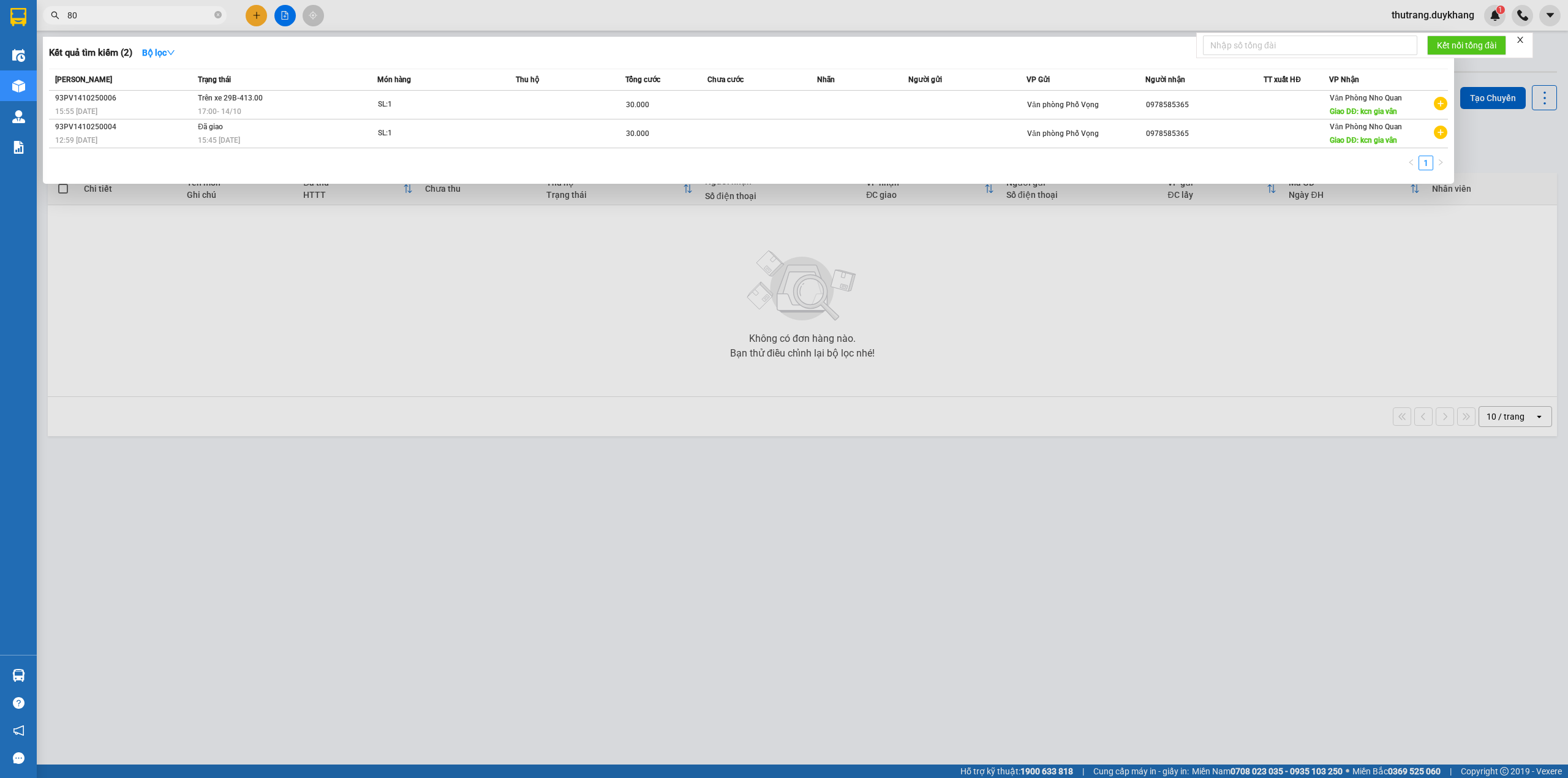
type input "807"
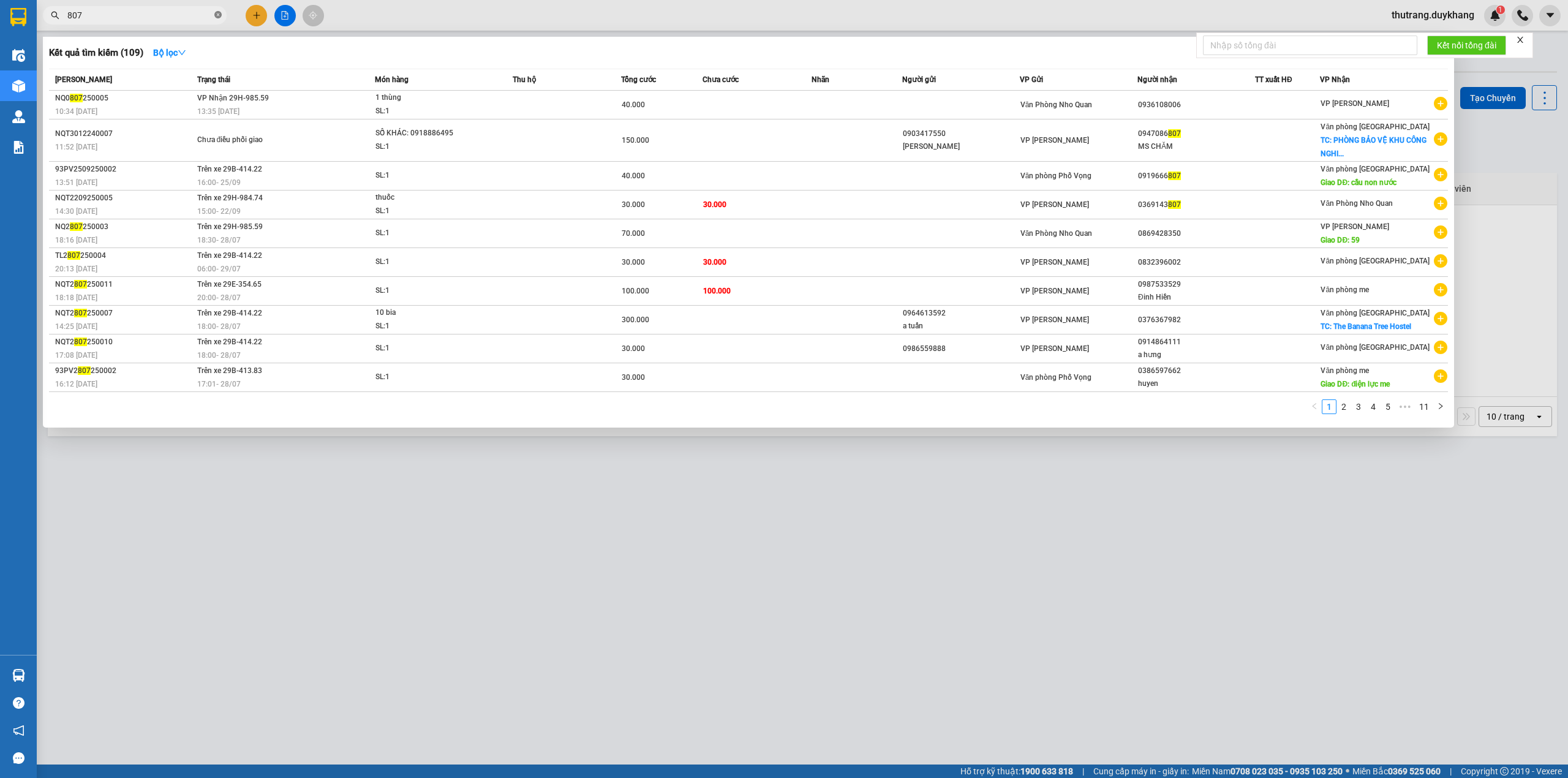
click at [216, 11] on icon "close-circle" at bounding box center [218, 15] width 8 height 8
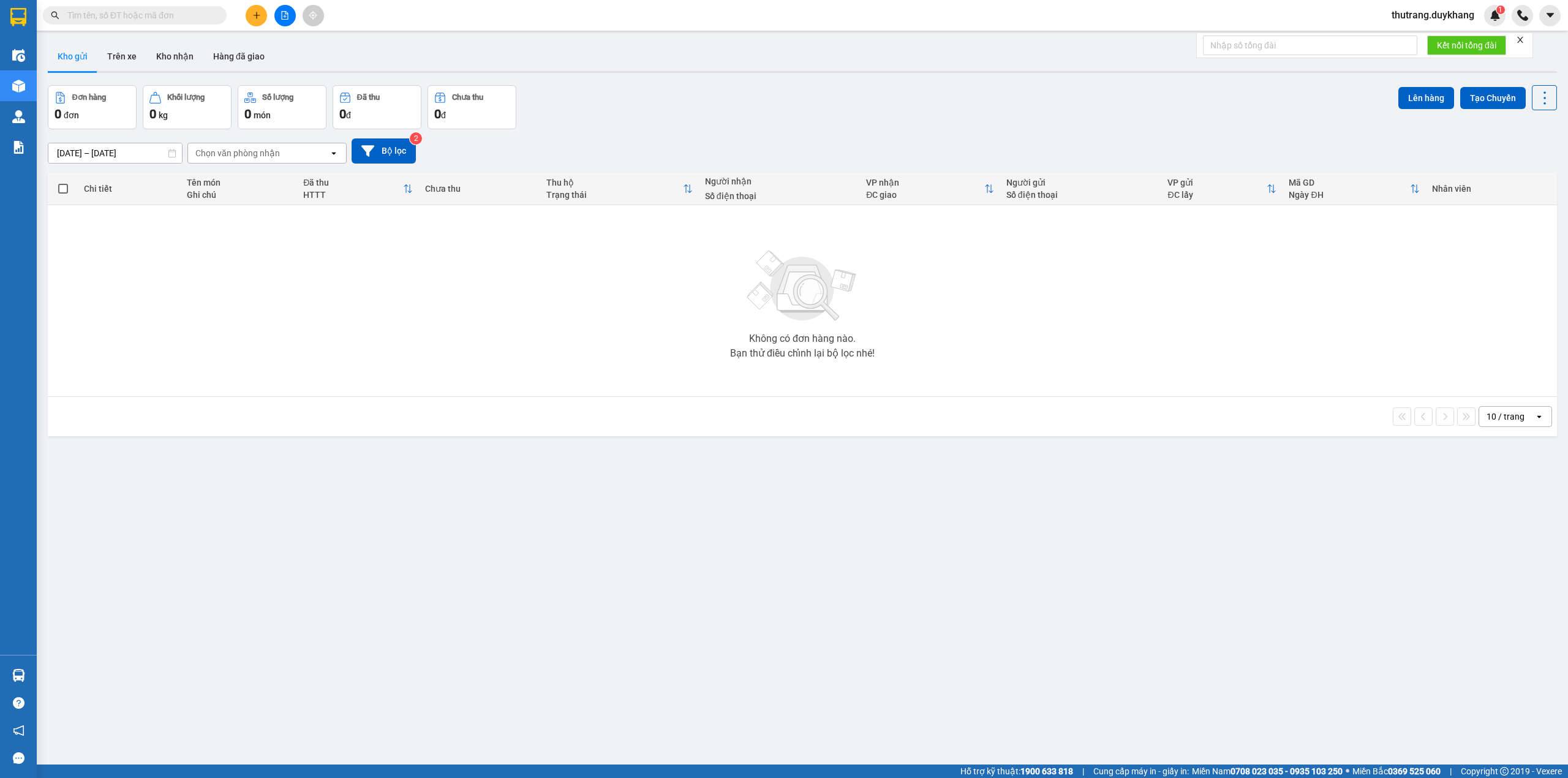
click at [202, 20] on input "text" at bounding box center [139, 15] width 144 height 13
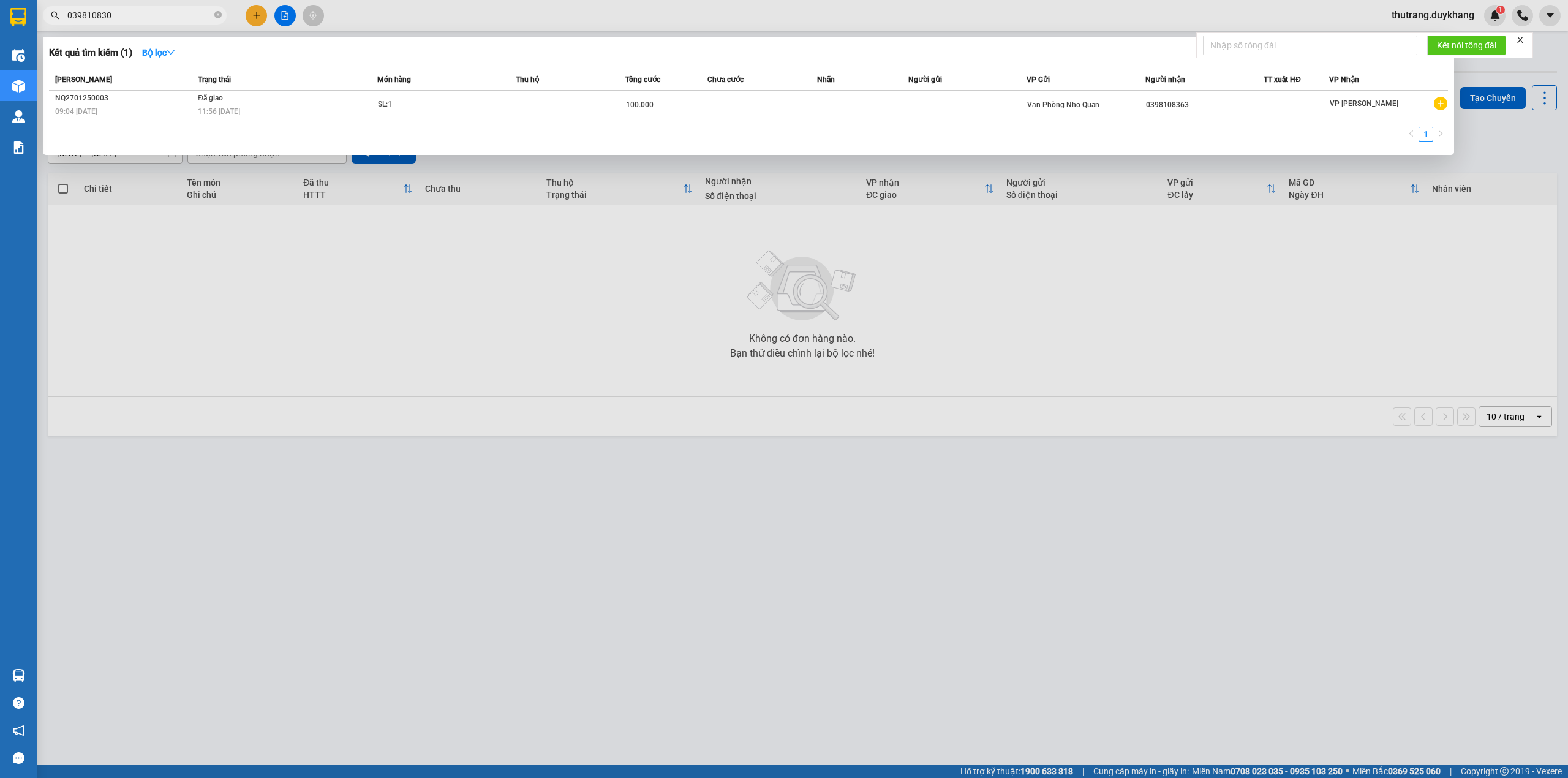
type input "0398108307"
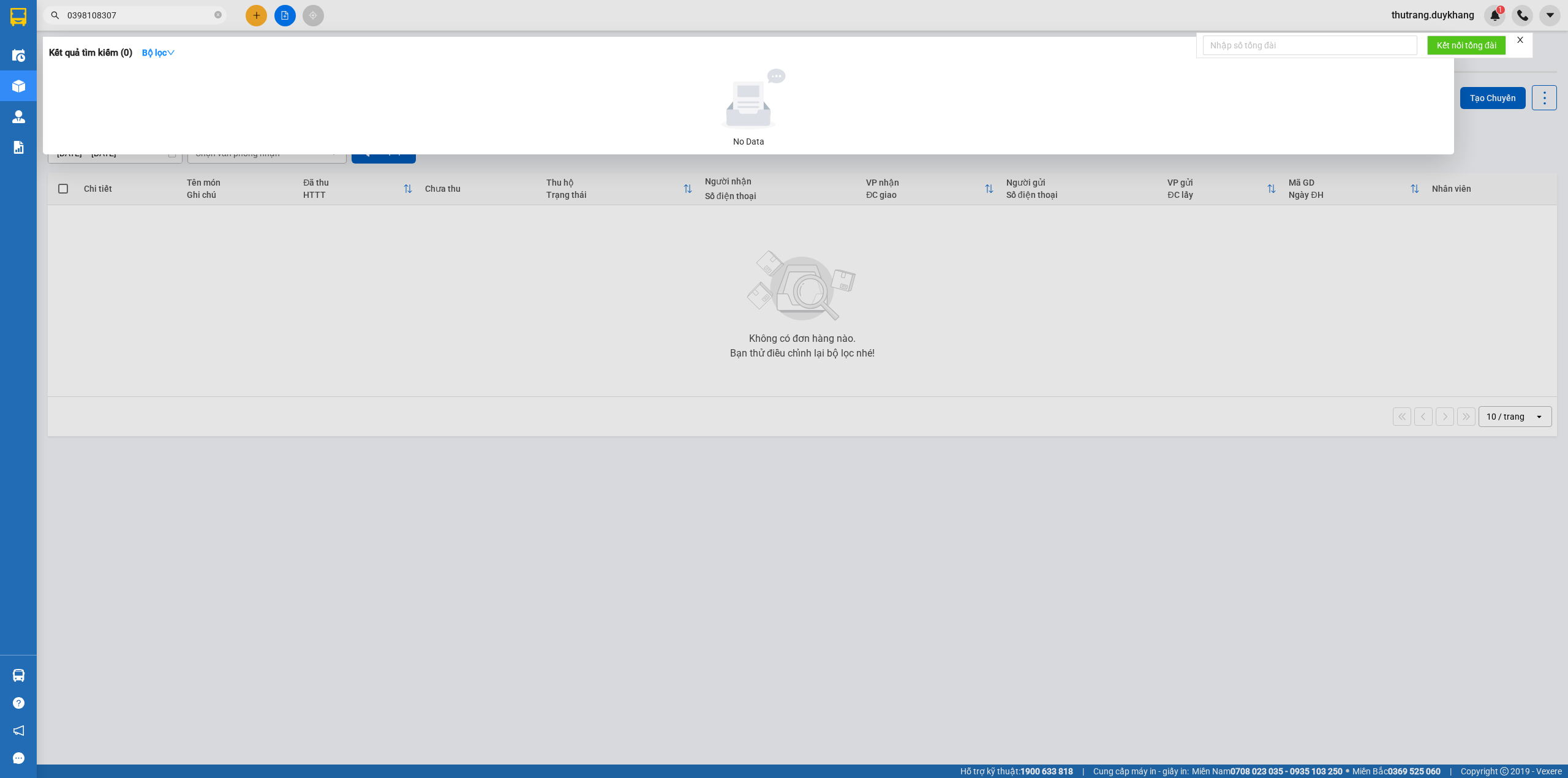
drag, startPoint x: 159, startPoint y: 15, endPoint x: 65, endPoint y: 19, distance: 94.1
click at [65, 19] on span "0398108307" at bounding box center [135, 15] width 184 height 19
click at [219, 15] on icon "close-circle" at bounding box center [218, 15] width 8 height 8
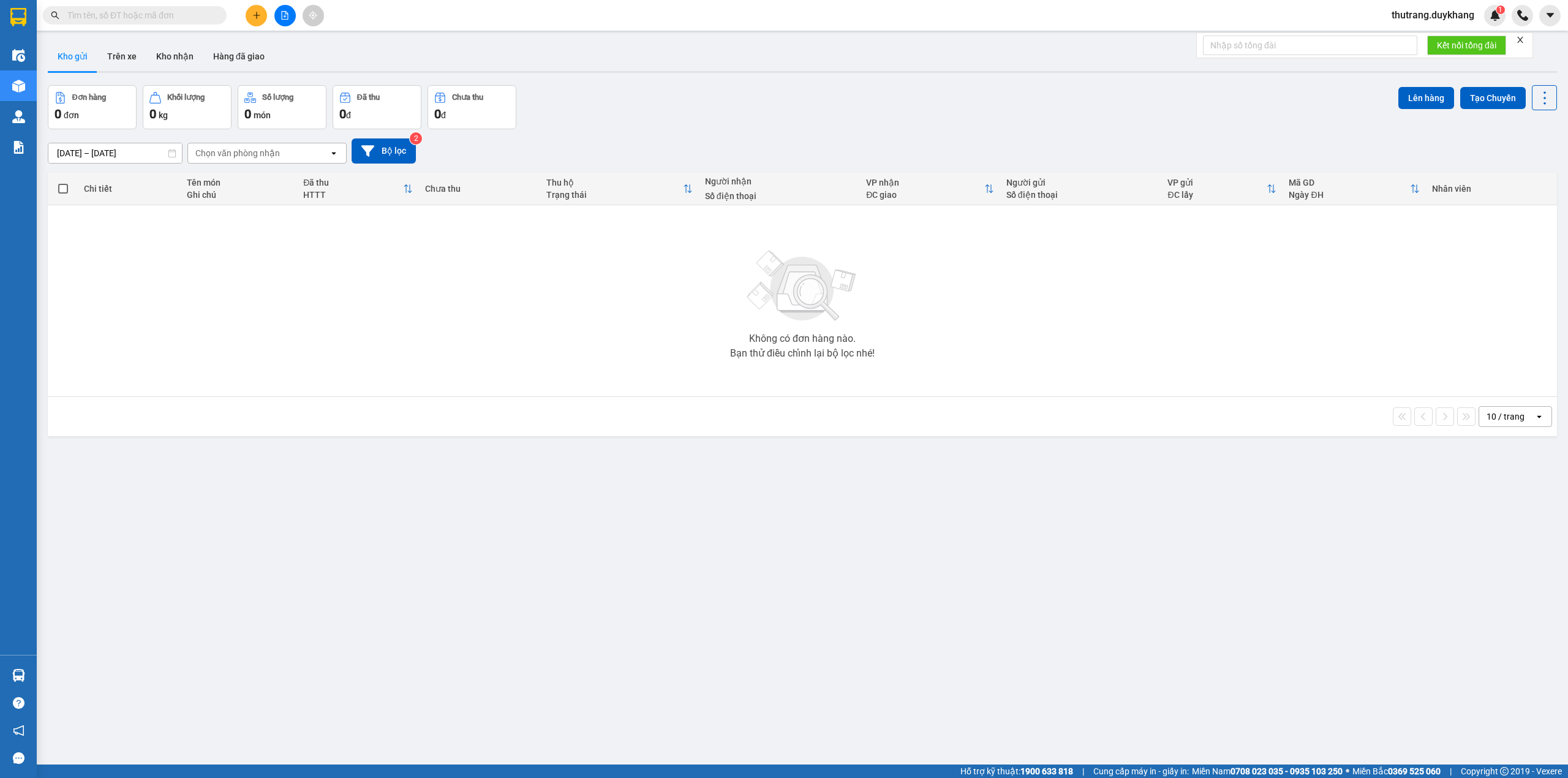
click at [255, 12] on icon "plus" at bounding box center [256, 15] width 8 height 8
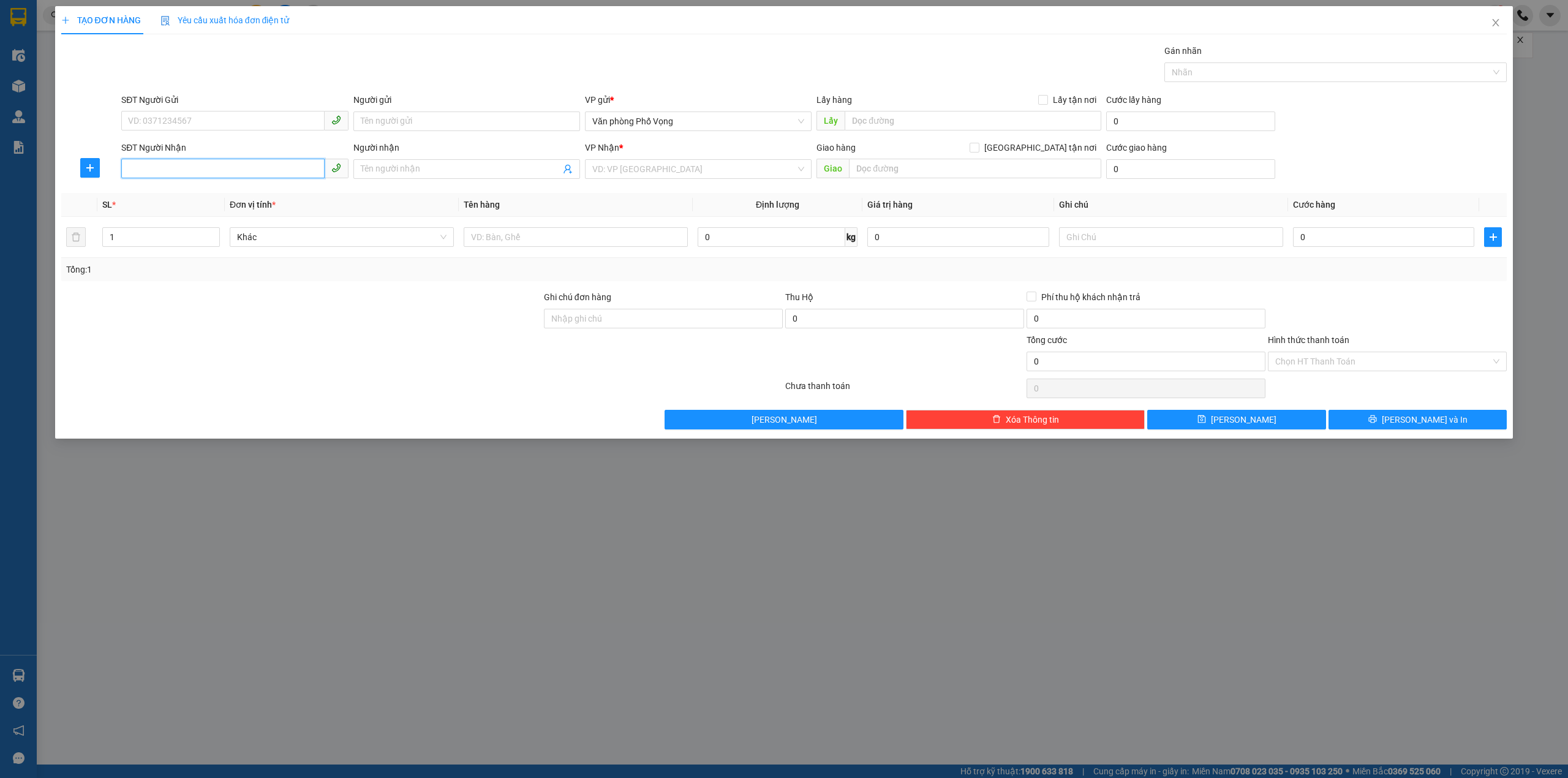
paste input "0398108307"
type input "0398108307"
click at [670, 162] on input "search" at bounding box center [694, 169] width 203 height 19
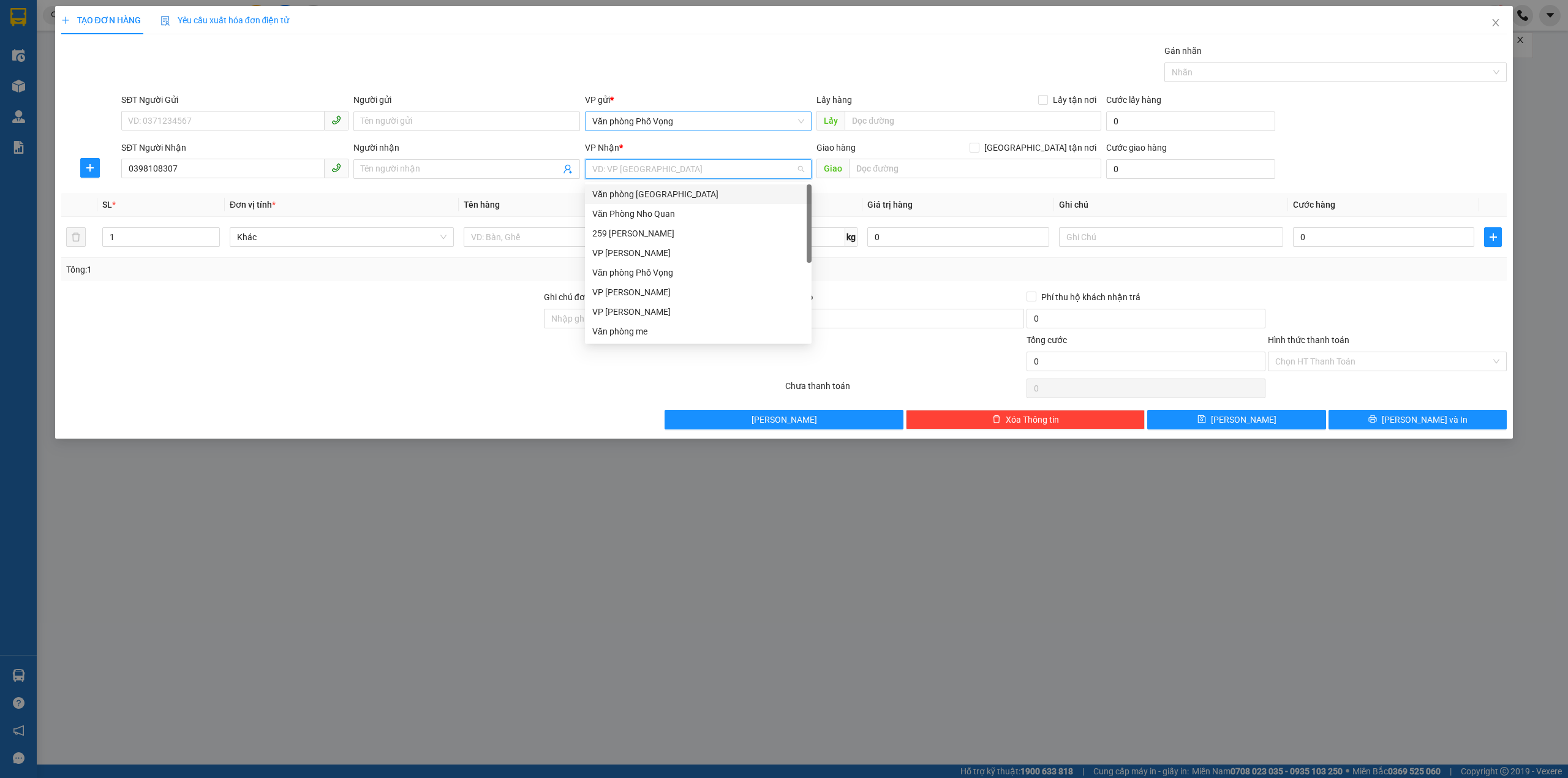
click at [684, 125] on span "Văn phòng Phố Vọng" at bounding box center [698, 121] width 212 height 19
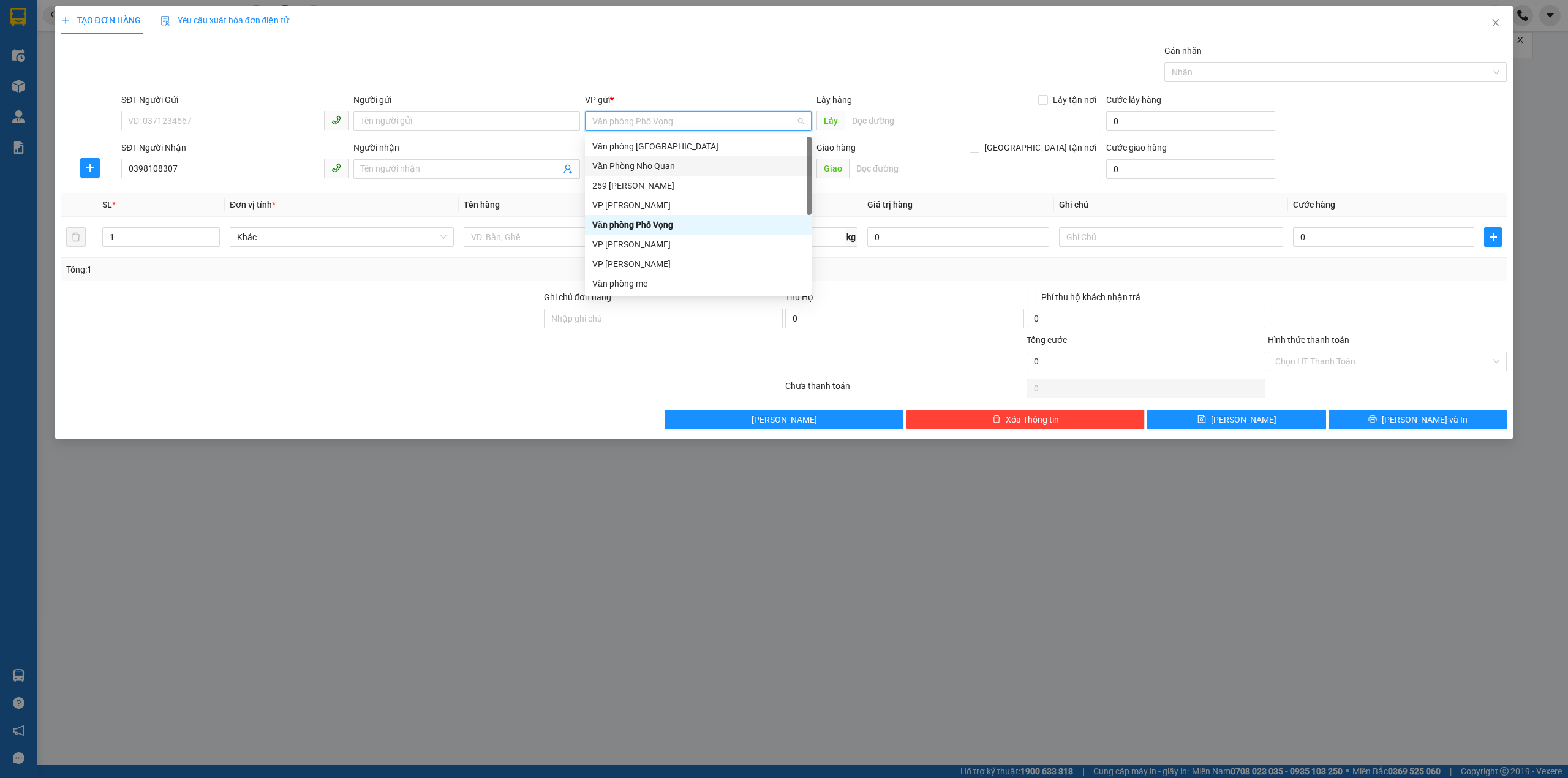
click at [681, 171] on div "Văn Phòng Nho Quan" at bounding box center [698, 166] width 212 height 13
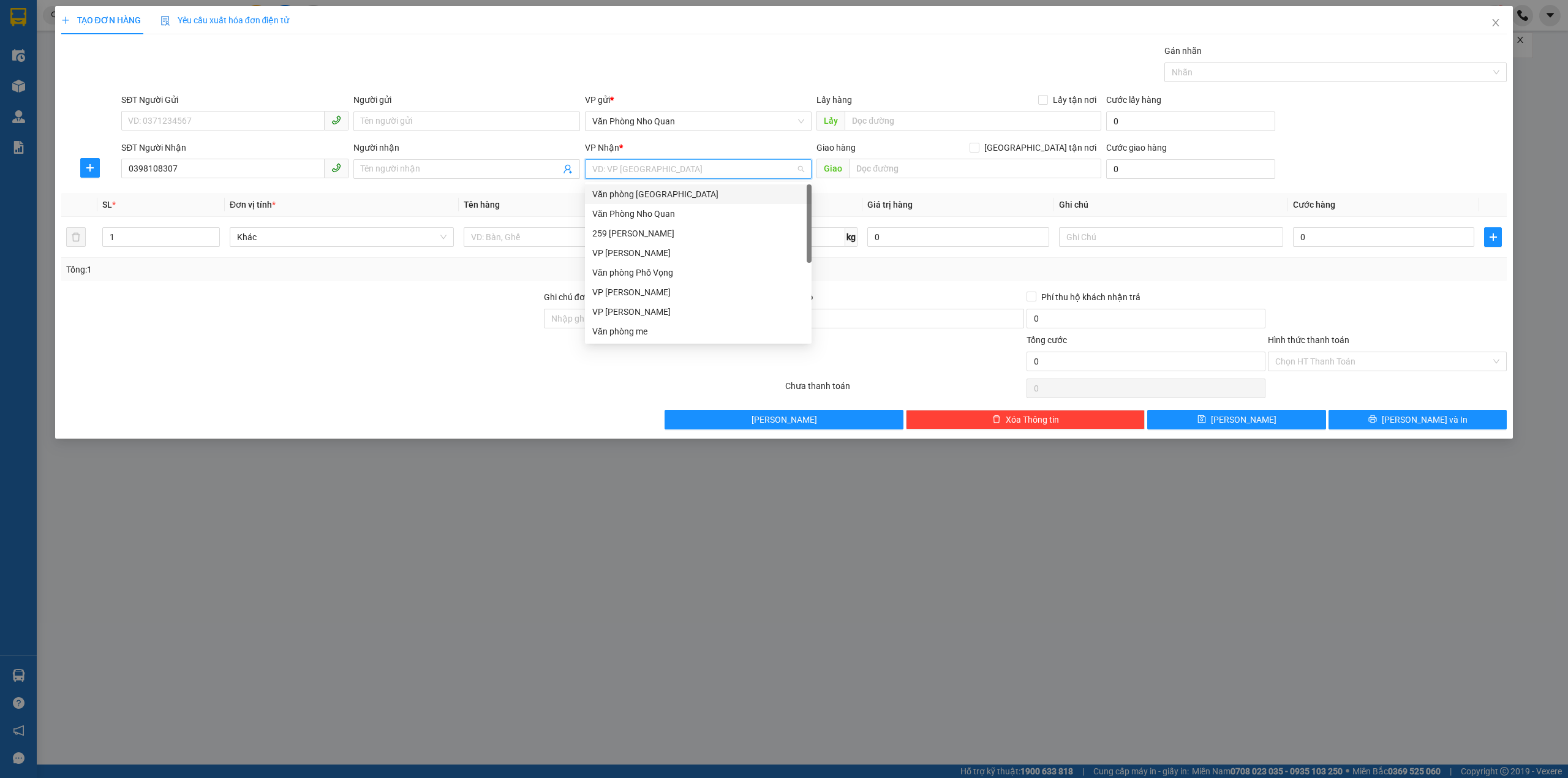
click at [681, 171] on input "search" at bounding box center [694, 169] width 203 height 19
click at [682, 249] on div "VP [PERSON_NAME]" at bounding box center [698, 253] width 212 height 13
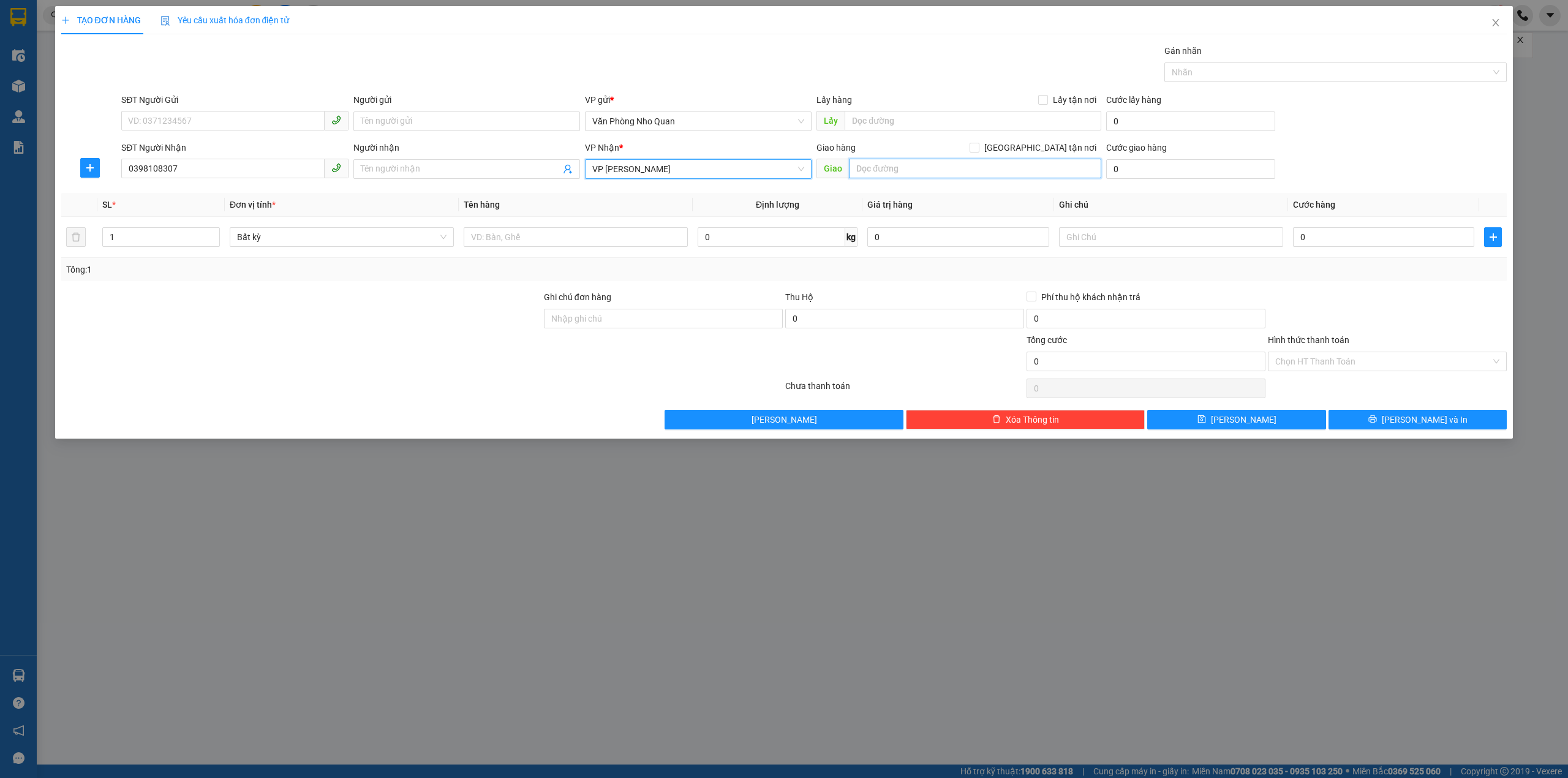
click at [948, 175] on input "text" at bounding box center [975, 168] width 252 height 20
type input "vptl"
click at [572, 322] on input "Ghi chú đơn hàng" at bounding box center [663, 318] width 239 height 20
type input "tt với c ly 40k"
click at [1321, 229] on input "0" at bounding box center [1383, 237] width 181 height 20
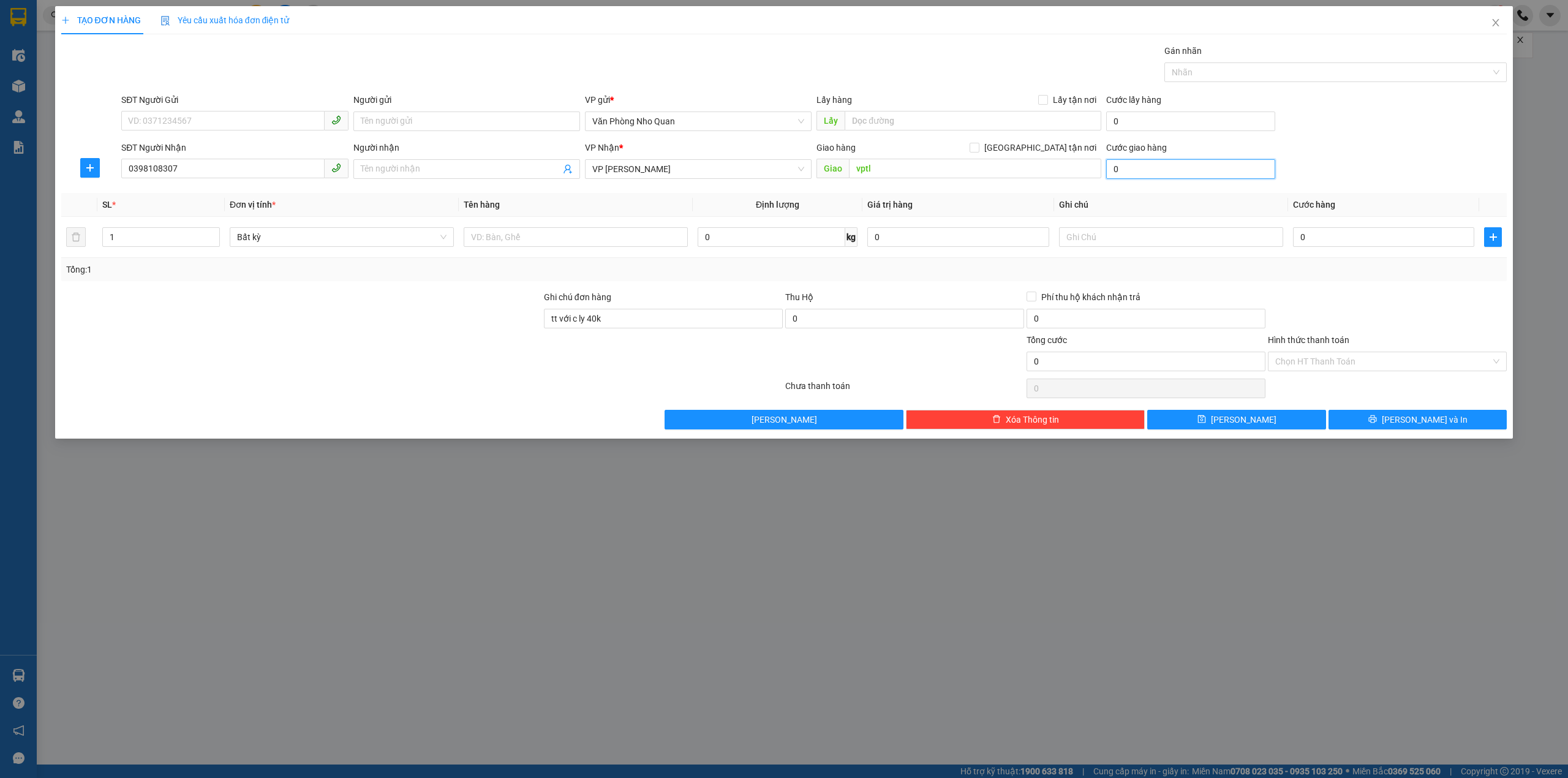
click at [1151, 165] on input "0" at bounding box center [1190, 169] width 169 height 20
type input "4"
type input "40"
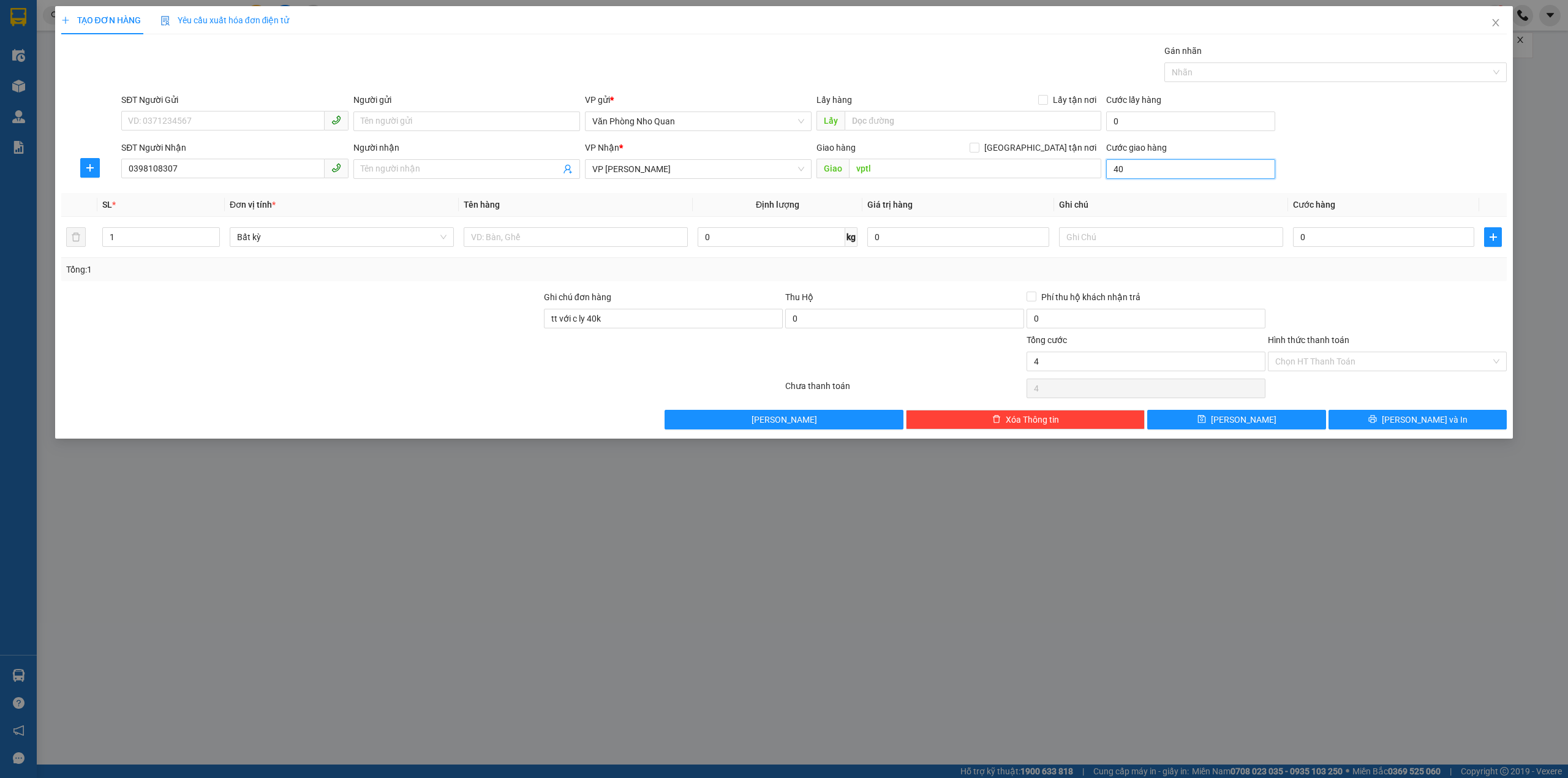
type input "40"
drag, startPoint x: 1415, startPoint y: 145, endPoint x: 1395, endPoint y: 307, distance: 163.2
click at [1415, 145] on div "SĐT Người Nhận 0398108307 Người nhận Tên người nhận VP Nhận * VP Thịnh Liệt Gia…" at bounding box center [814, 162] width 1390 height 43
type input "40.000"
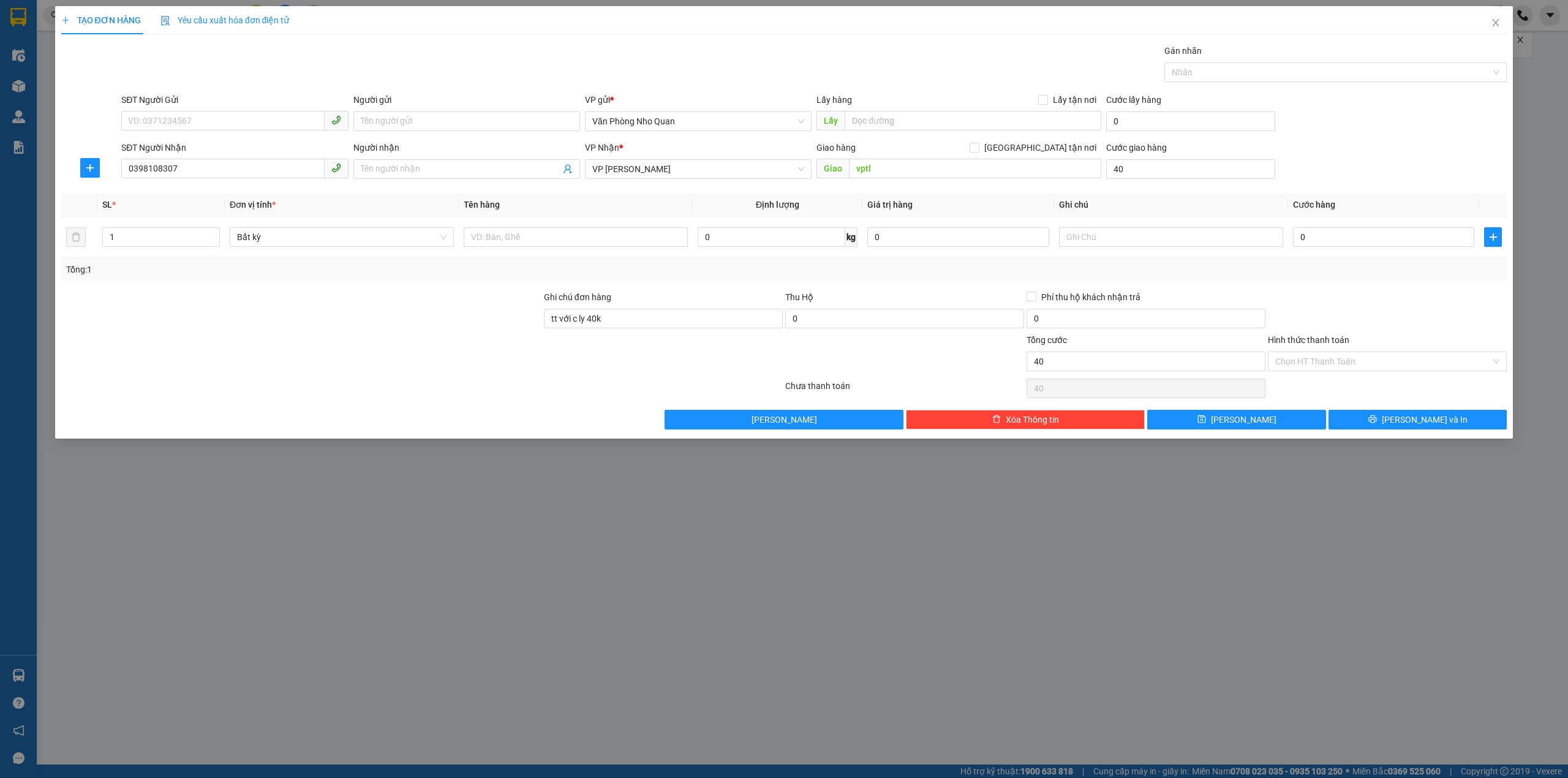
type input "40.000"
click at [1349, 365] on input "Hình thức thanh toán" at bounding box center [1383, 361] width 215 height 19
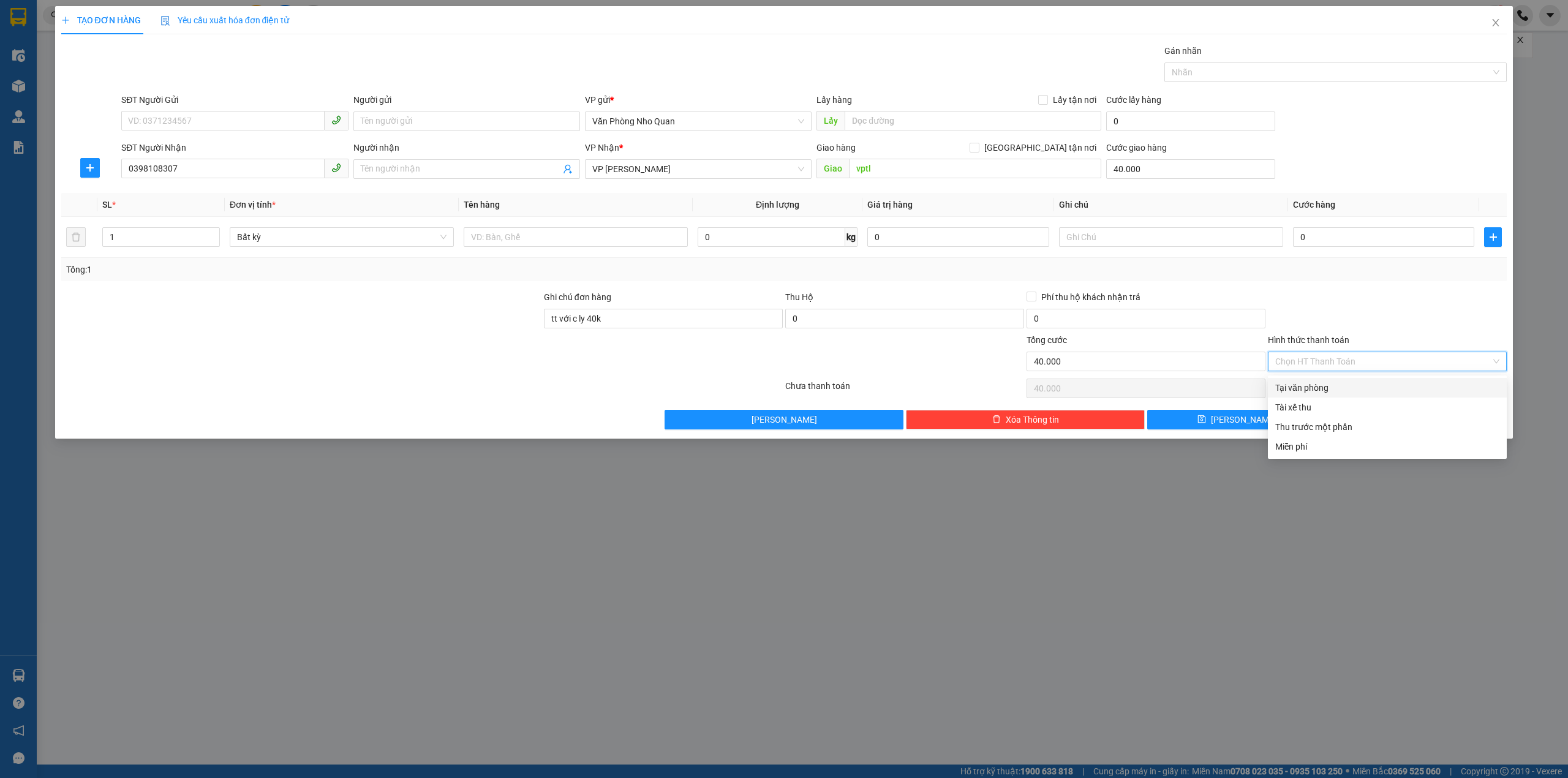
click at [1338, 389] on div "Tại văn phòng" at bounding box center [1387, 387] width 224 height 13
type input "0"
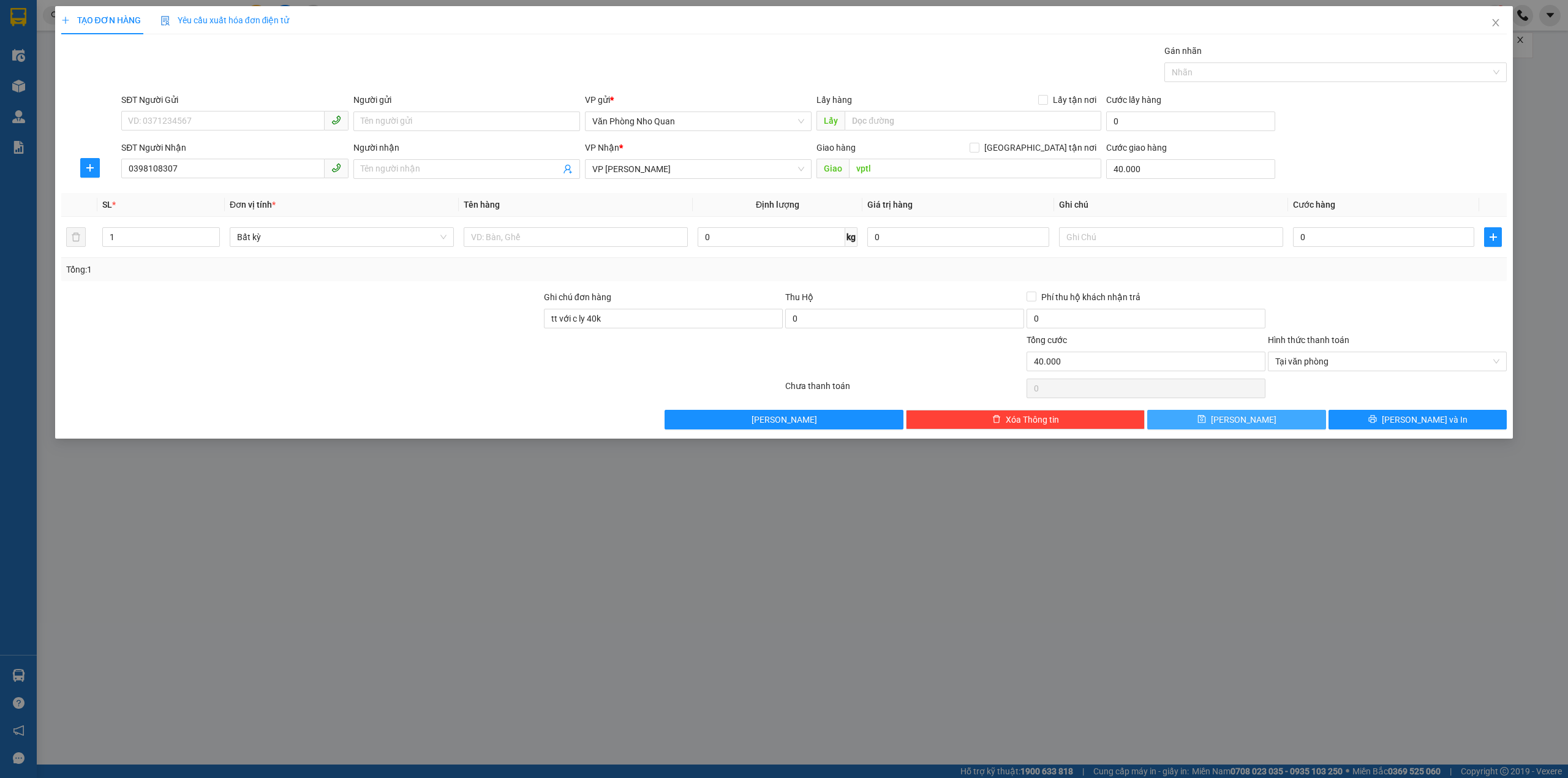
click at [1245, 419] on span "[PERSON_NAME]" at bounding box center [1243, 419] width 66 height 13
type input "0"
click at [1504, 25] on span "Close" at bounding box center [1496, 24] width 35 height 35
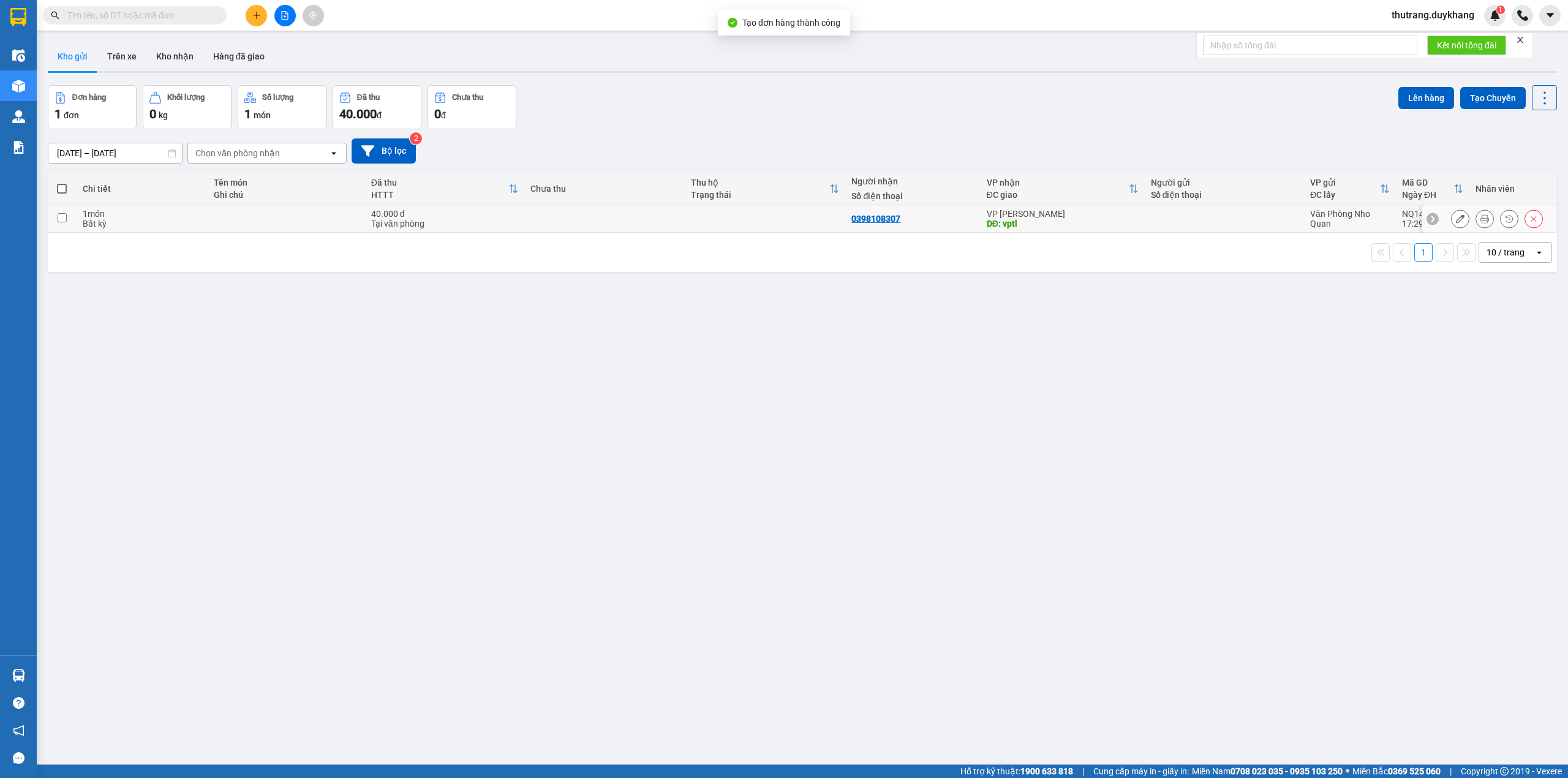
click at [444, 222] on div "Tại văn phòng" at bounding box center [445, 223] width 147 height 10
checkbox input "true"
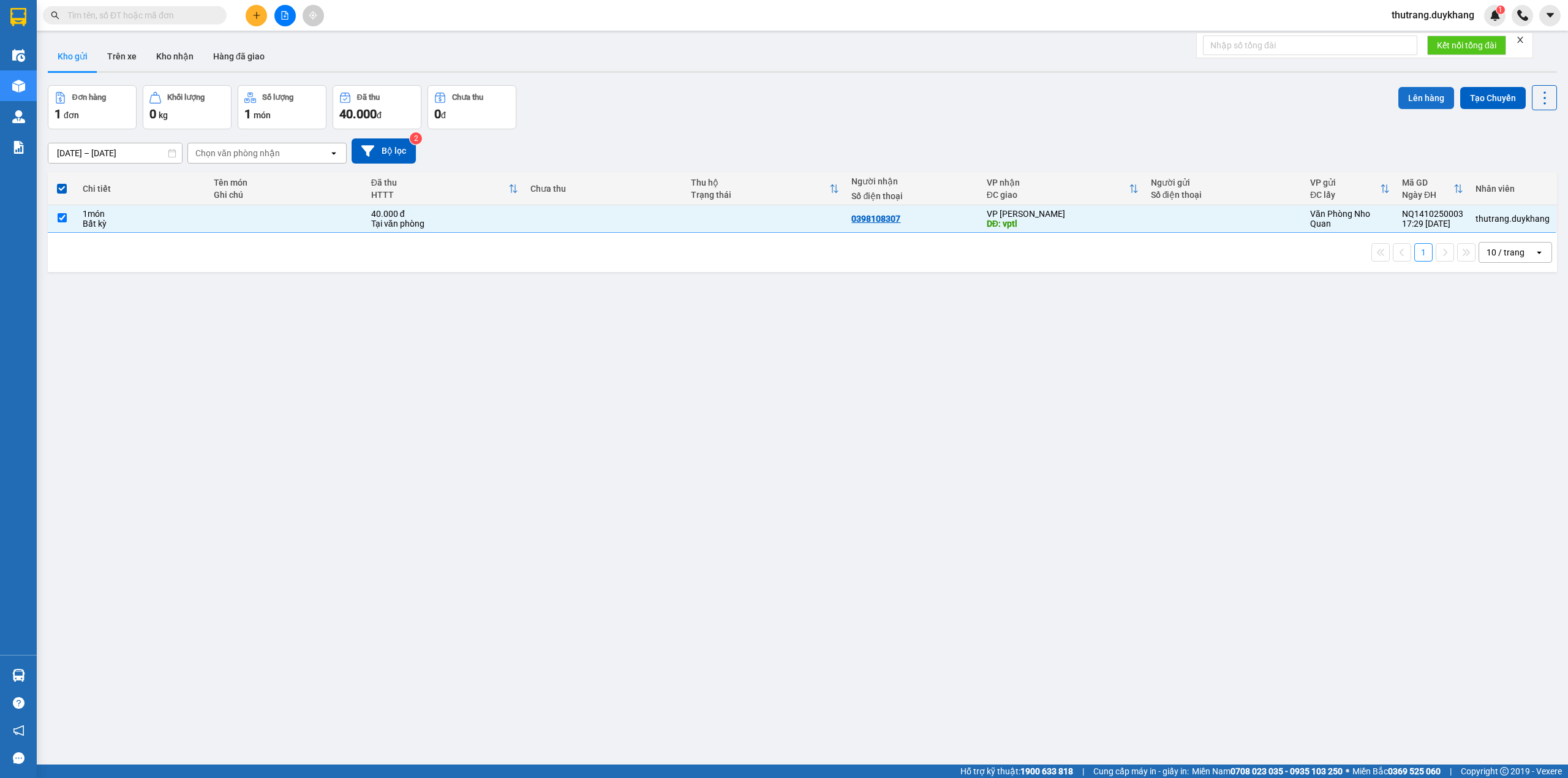
click at [1414, 100] on button "Lên hàng" at bounding box center [1426, 98] width 56 height 22
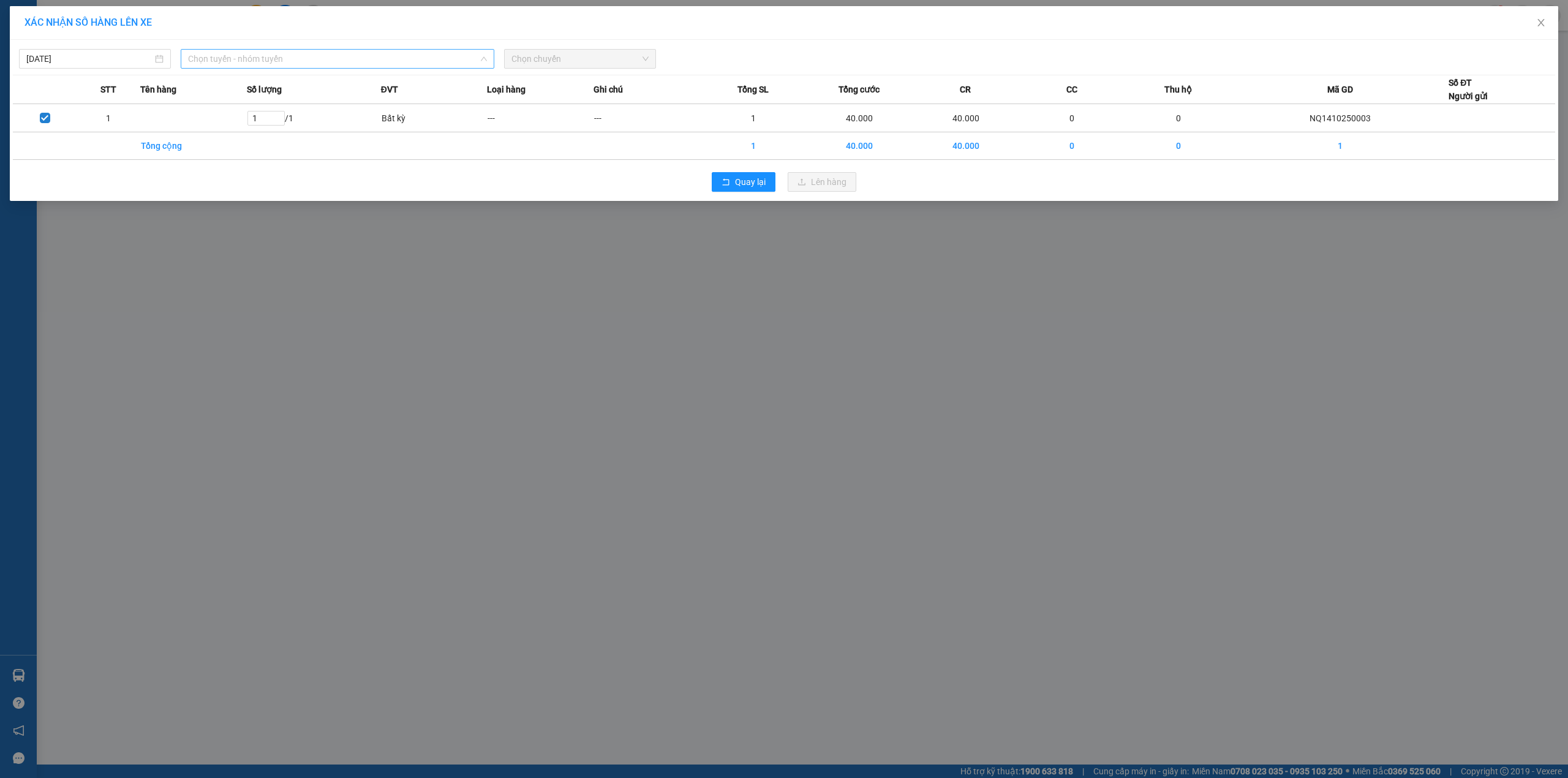
click at [221, 54] on span "Chọn tuyến - nhóm tuyến" at bounding box center [337, 59] width 299 height 19
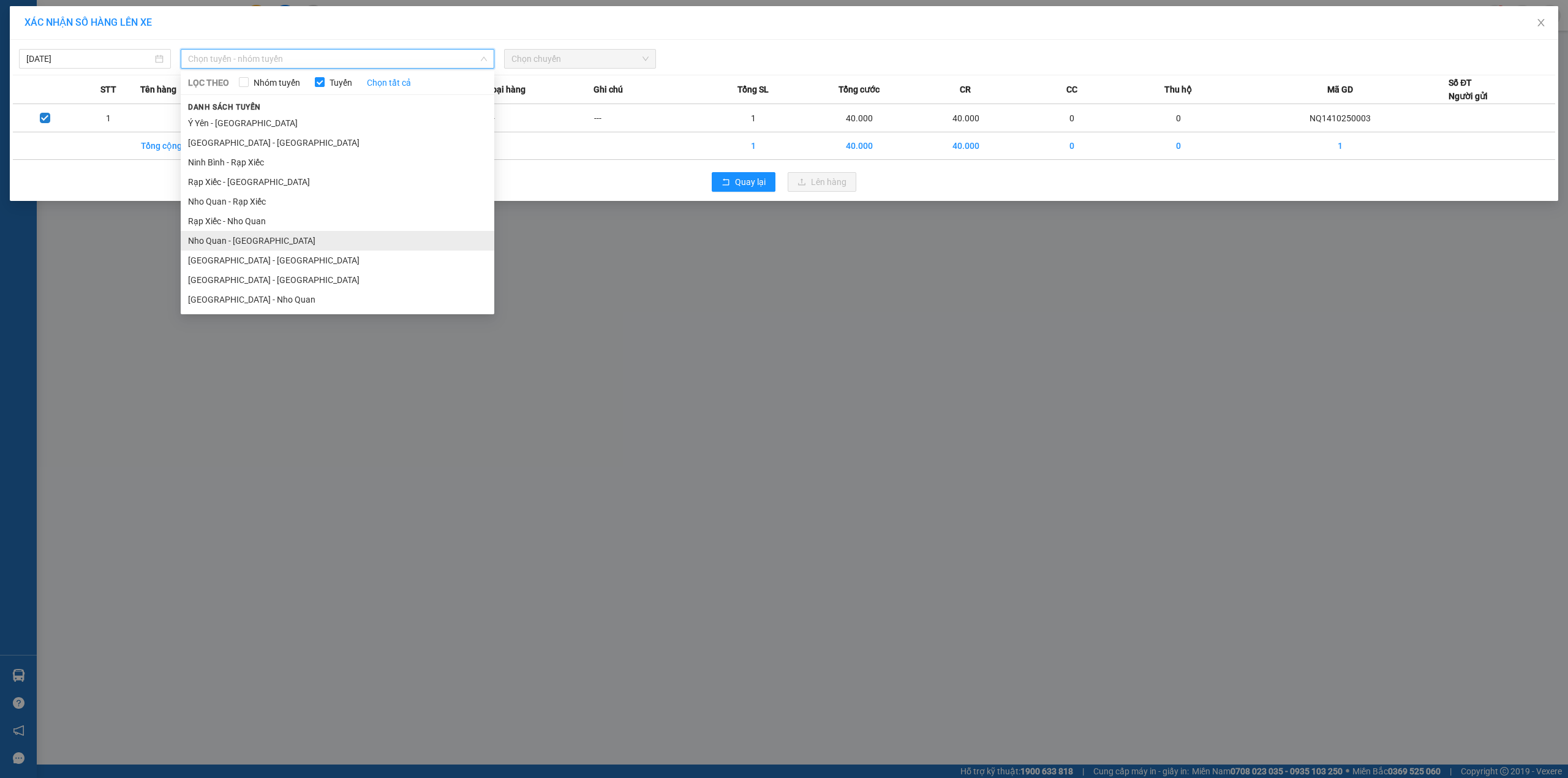
click at [229, 245] on li "Nho Quan - [GEOGRAPHIC_DATA]" at bounding box center [337, 240] width 314 height 20
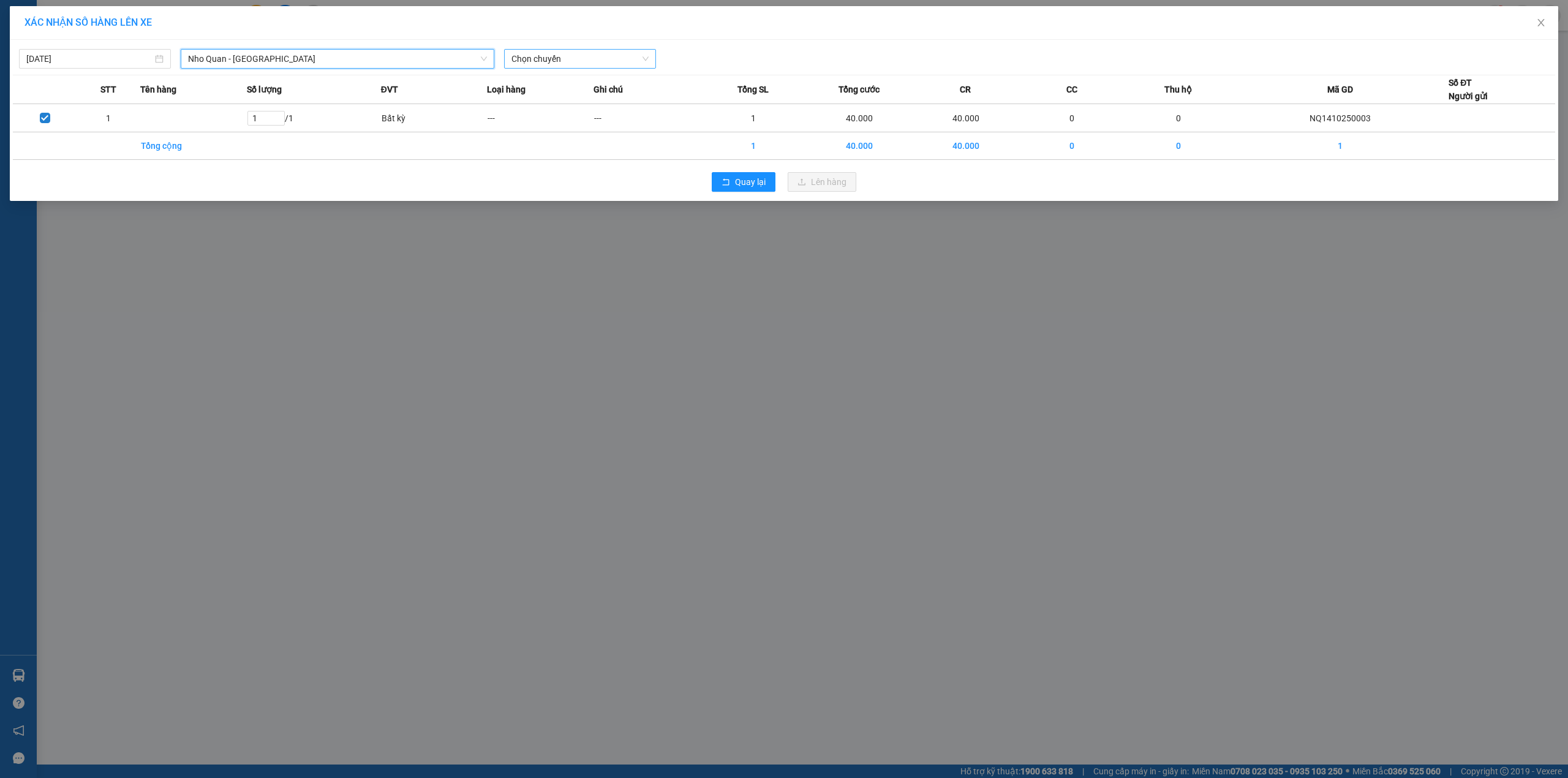
click at [557, 61] on span "Chọn chuyến" at bounding box center [580, 59] width 137 height 19
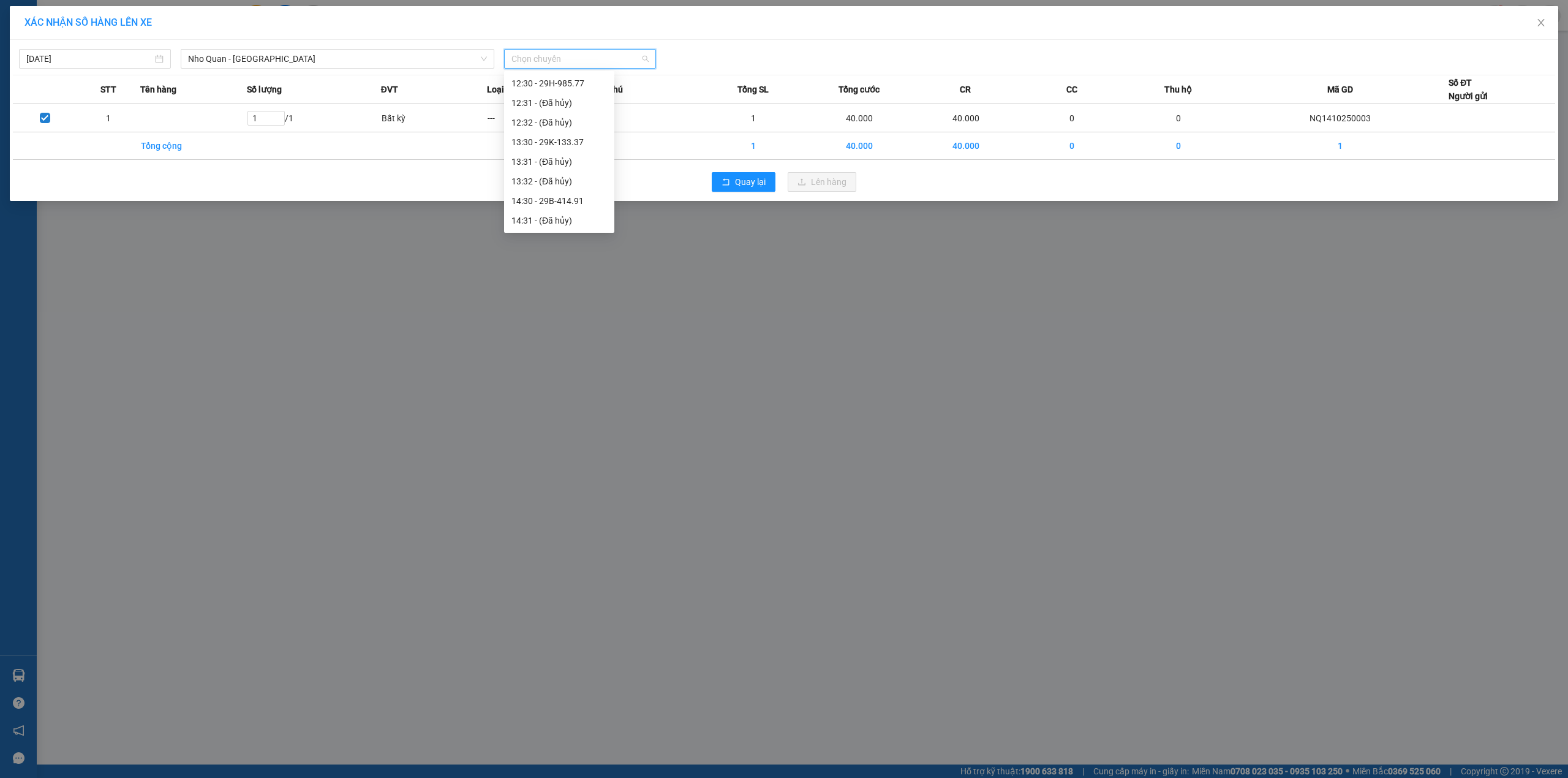
scroll to position [735, 0]
click at [584, 128] on div "17:30 - 29E-352.73" at bounding box center [559, 132] width 96 height 13
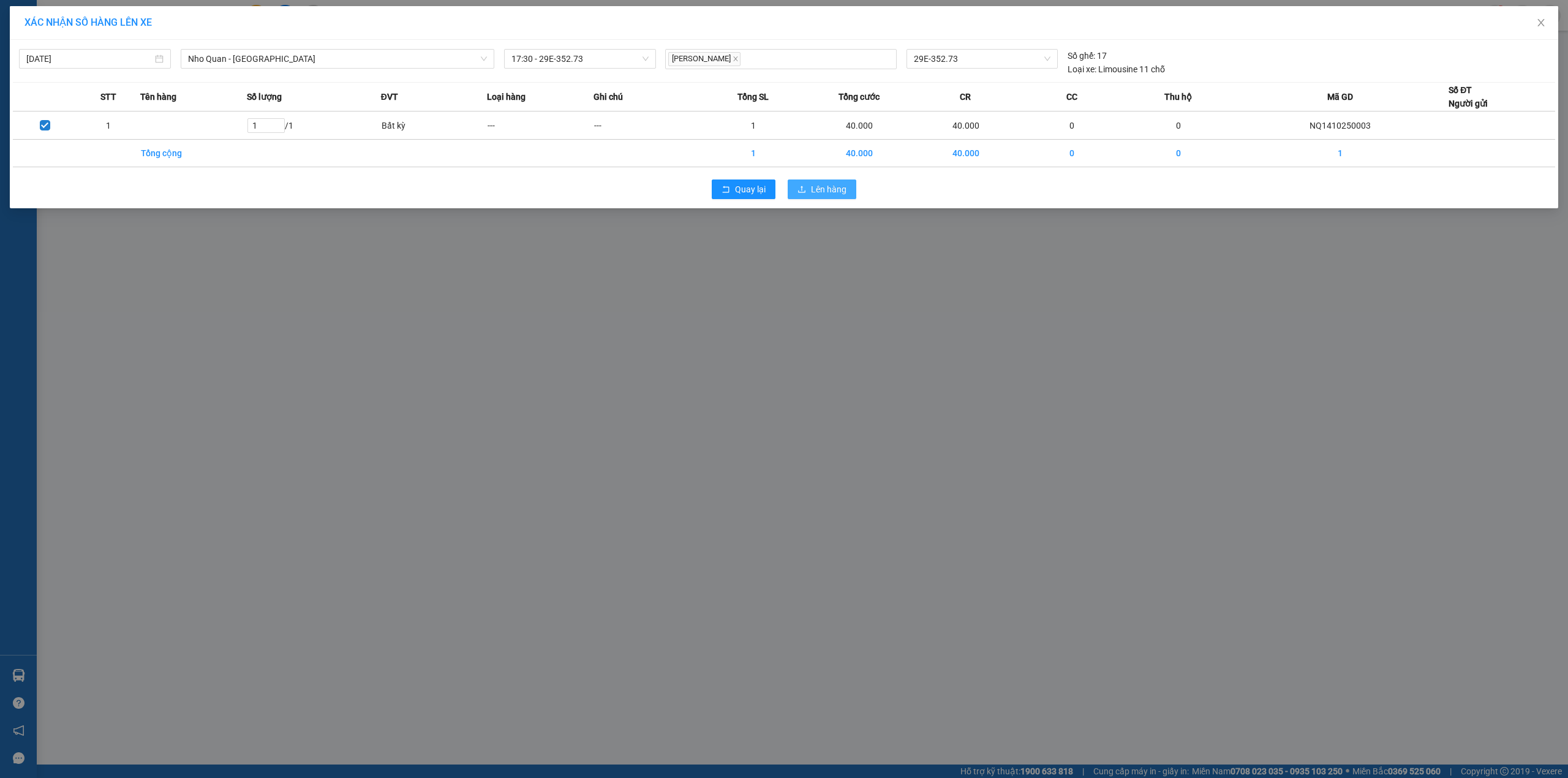
click at [803, 182] on button "Lên hàng" at bounding box center [822, 189] width 68 height 20
